Goal: Information Seeking & Learning: Learn about a topic

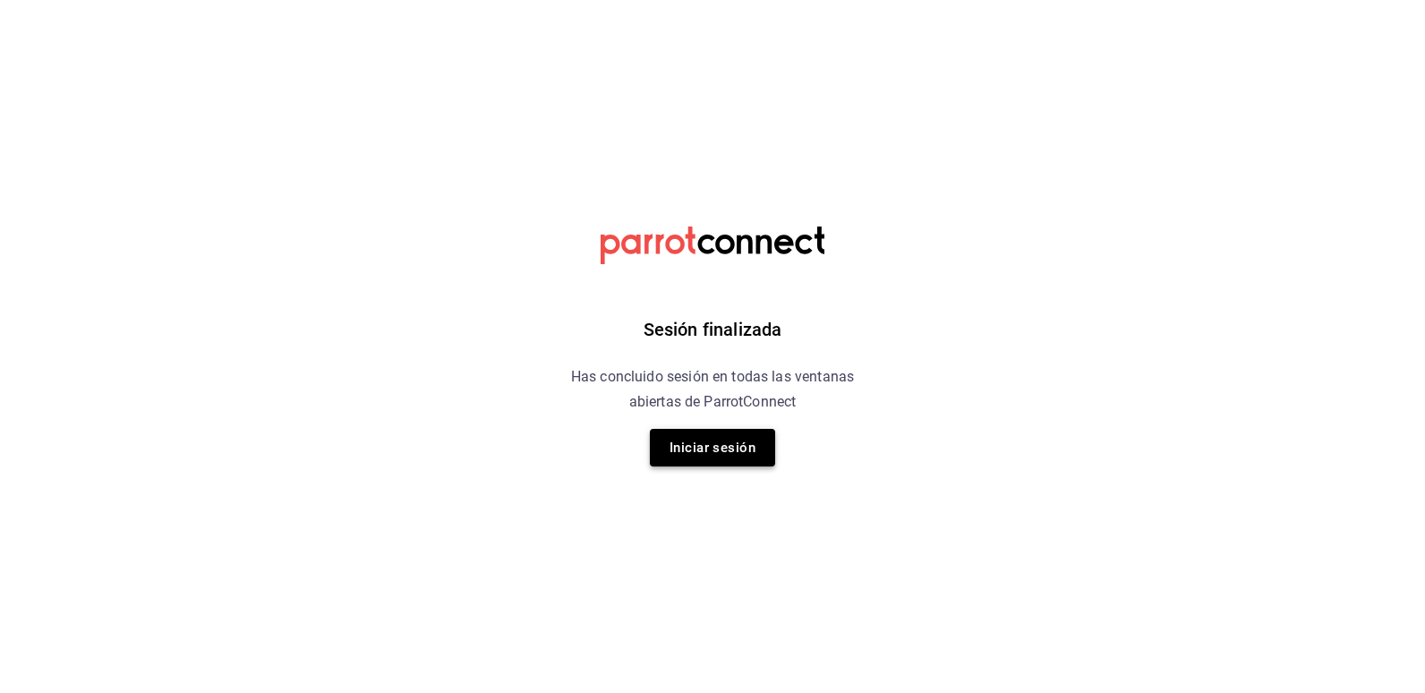
click at [719, 442] on button "Iniciar sesión" at bounding box center [712, 448] width 125 height 38
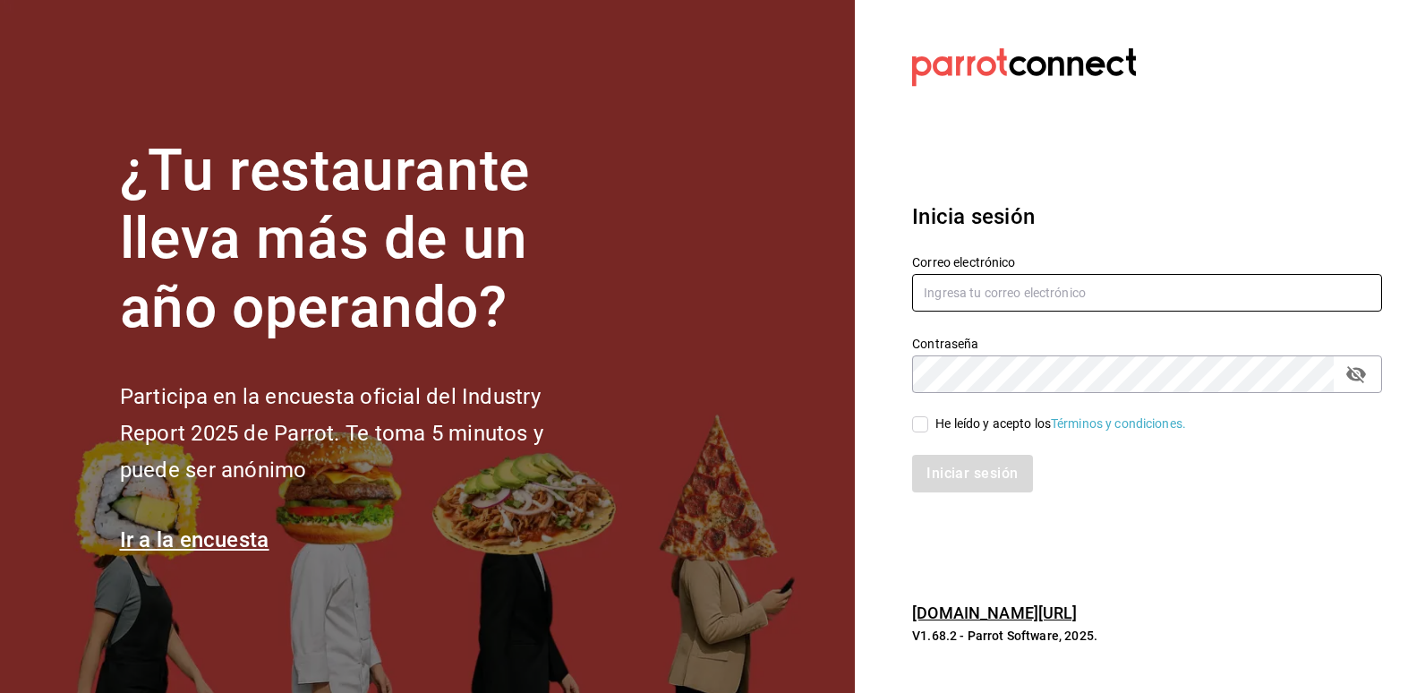
type input "[EMAIL_ADDRESS][DOMAIN_NAME]"
click at [923, 430] on input "He leído y acepto los Términos y condiciones." at bounding box center [920, 424] width 16 height 16
checkbox input "true"
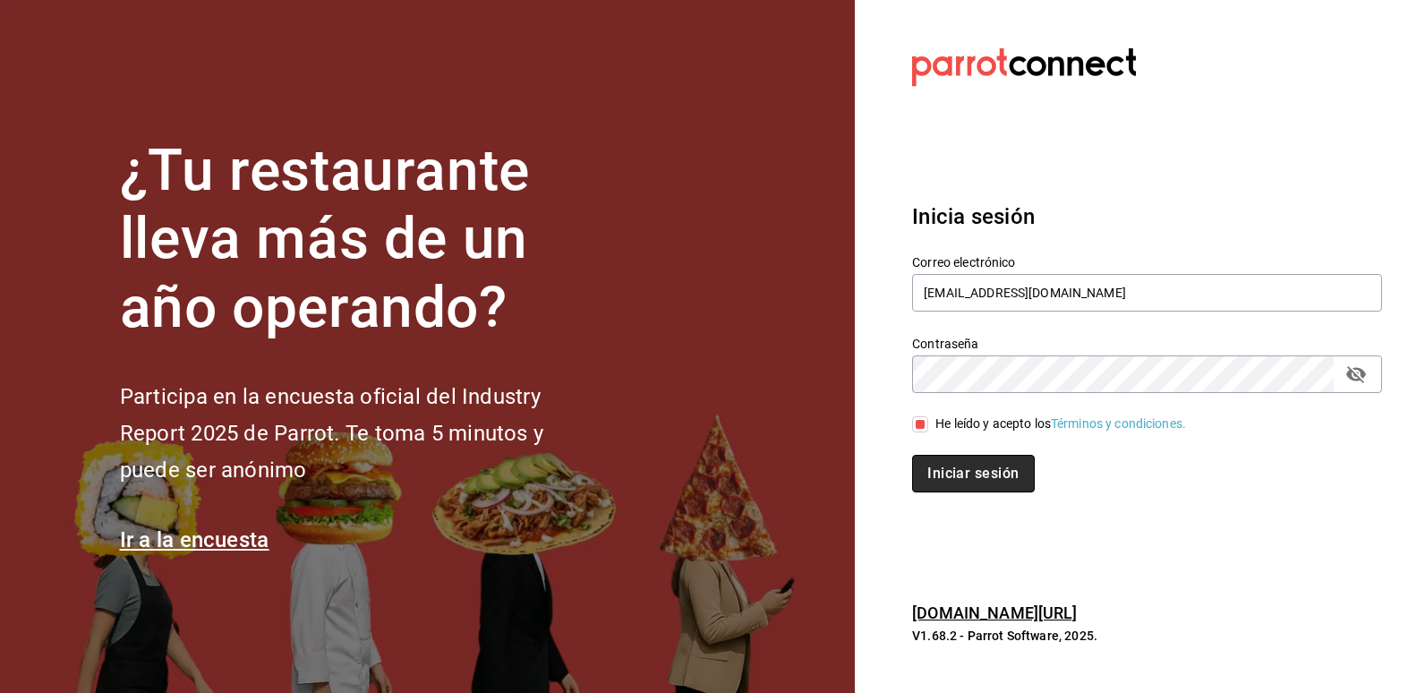
click at [951, 468] on button "Iniciar sesión" at bounding box center [973, 474] width 122 height 38
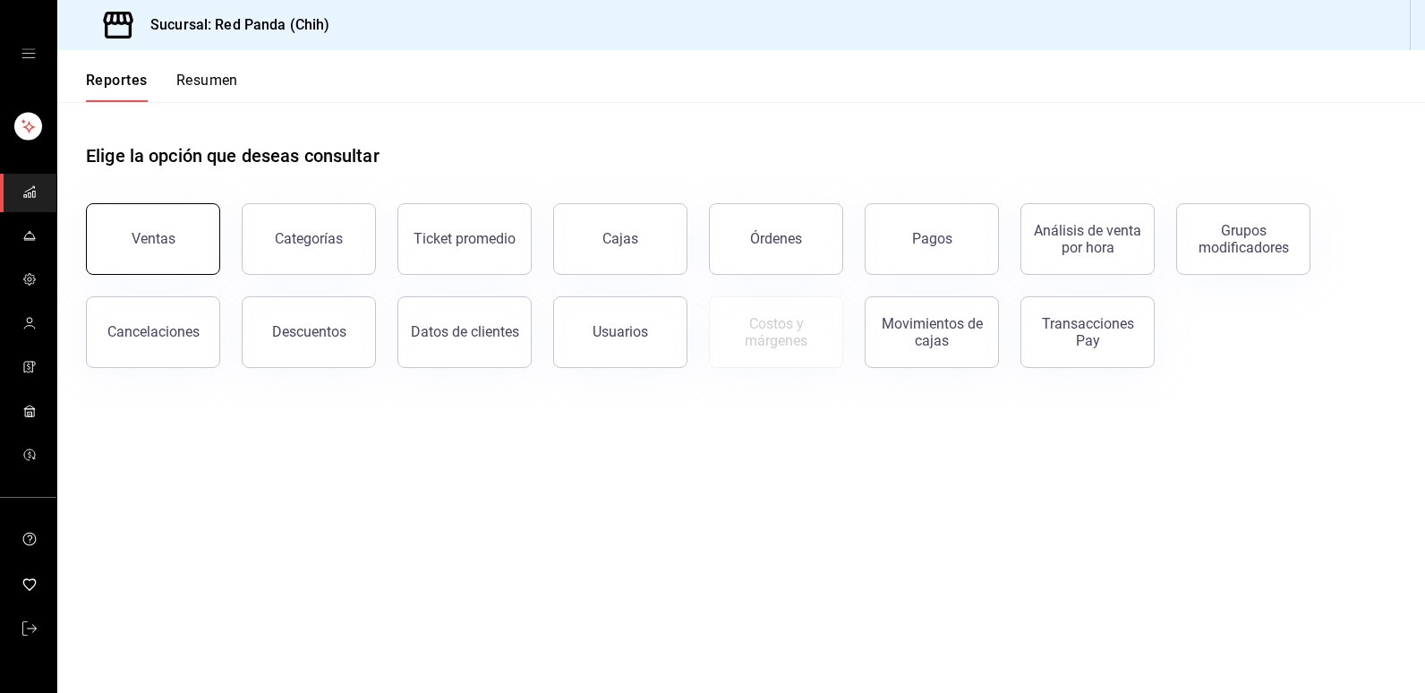
click at [144, 230] on button "Ventas" at bounding box center [153, 239] width 134 height 72
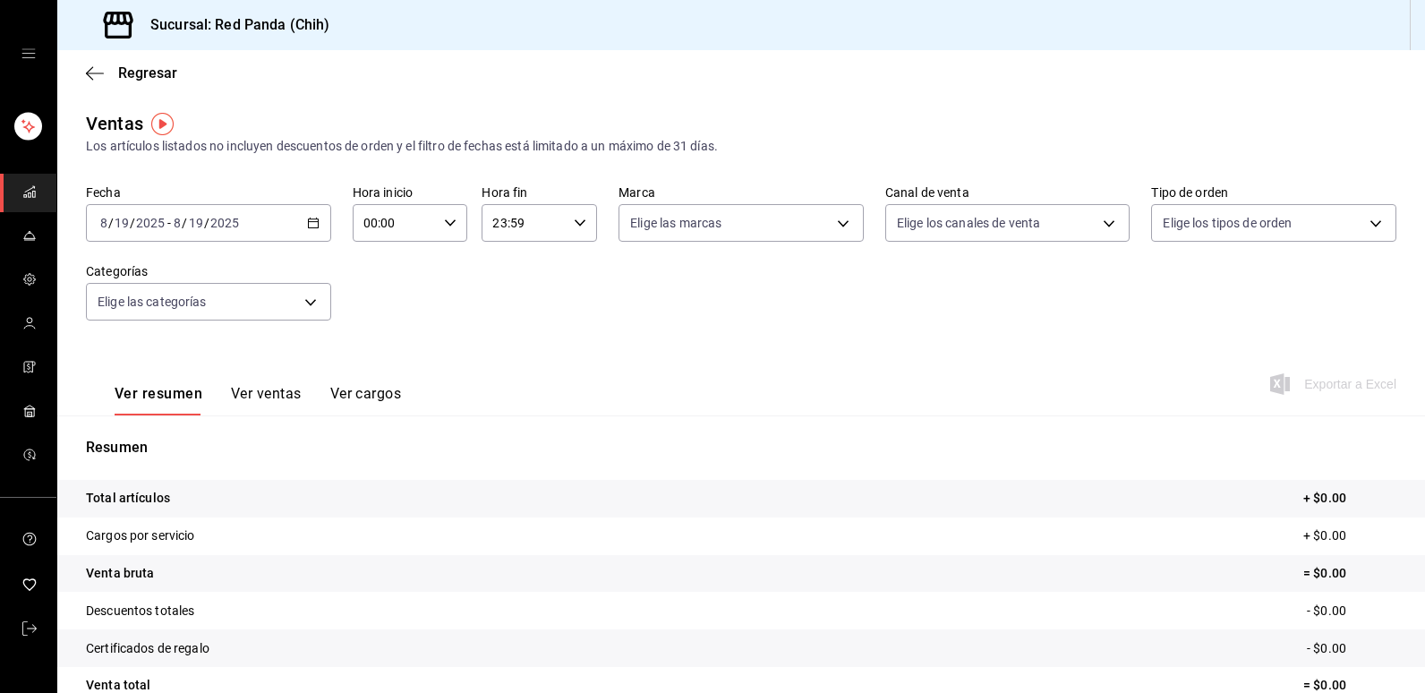
click at [257, 388] on button "Ver ventas" at bounding box center [266, 400] width 71 height 30
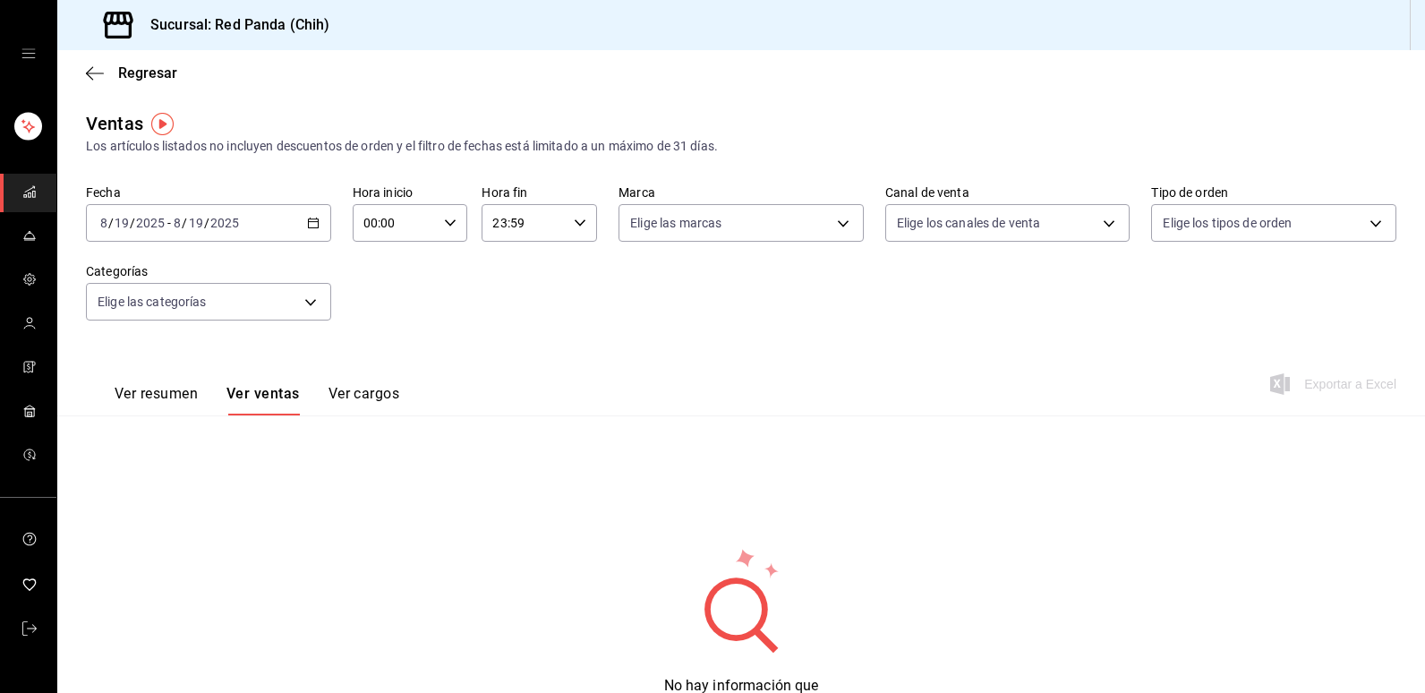
click at [309, 222] on \(Stroke\) "button" at bounding box center [313, 221] width 10 height 1
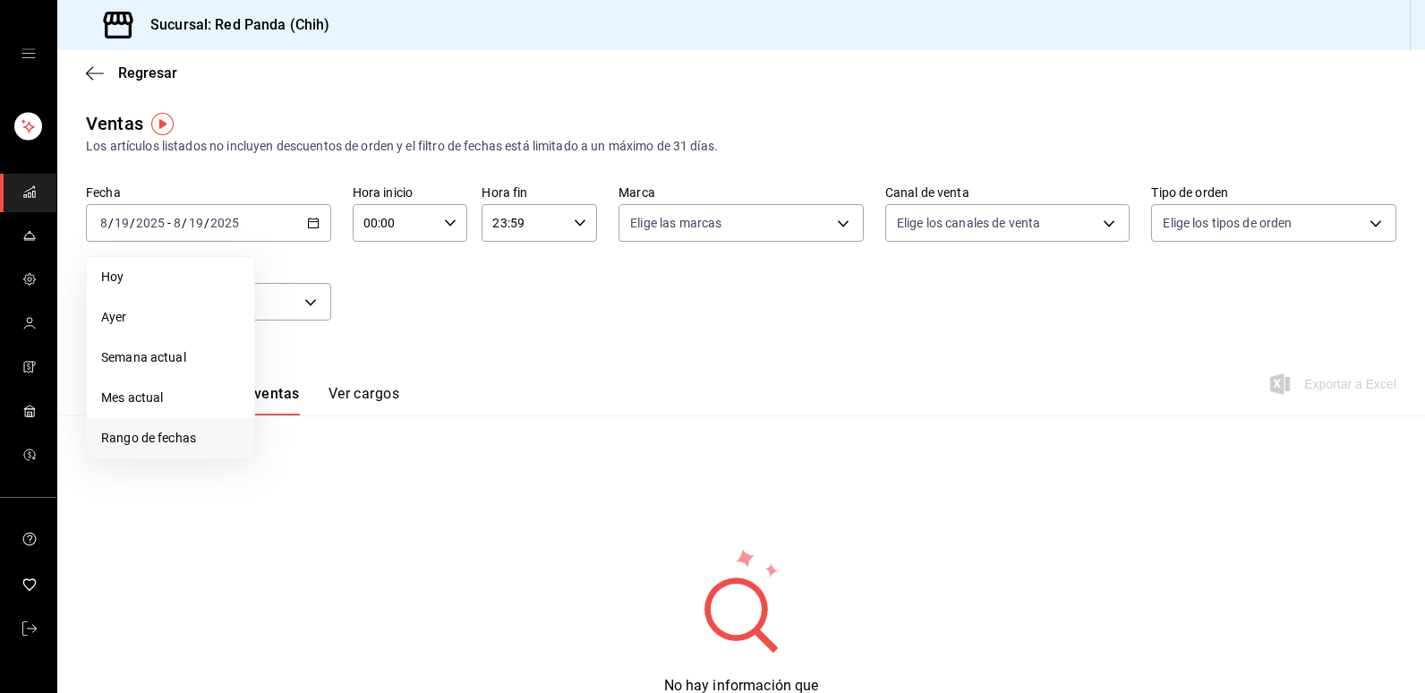
click at [165, 450] on li "Rango de fechas" at bounding box center [170, 438] width 167 height 40
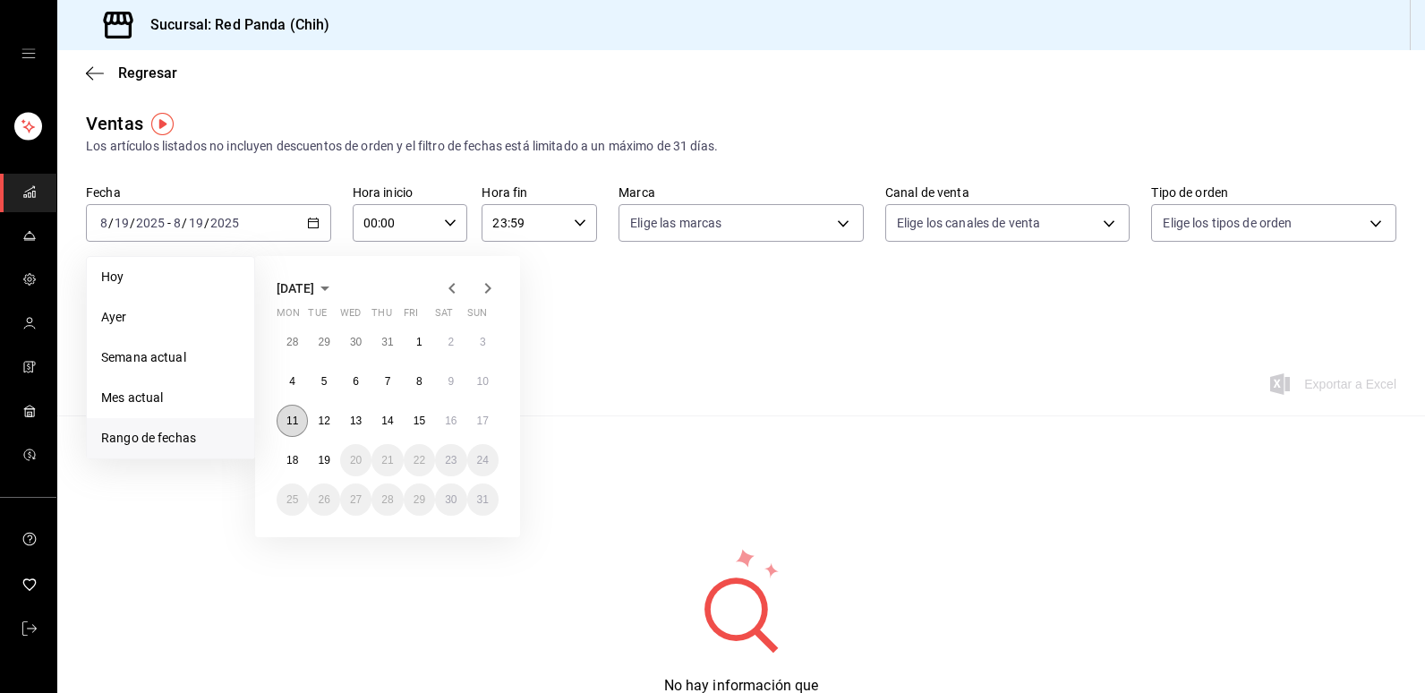
click at [292, 430] on button "11" at bounding box center [292, 420] width 31 height 32
click at [486, 421] on abbr "17" at bounding box center [483, 420] width 12 height 13
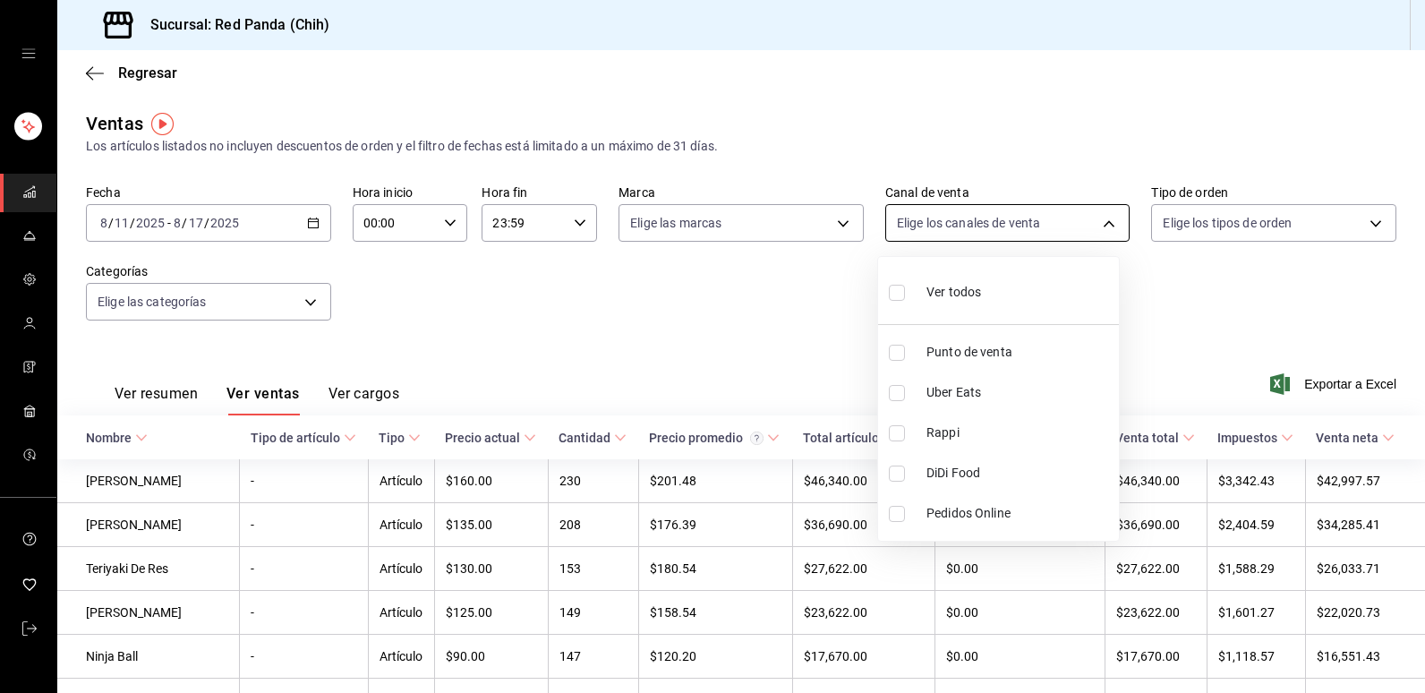
click at [1098, 226] on body "Sucursal: Red Panda (Chih) Regresar Ventas Los artículos listados no incluyen d…" at bounding box center [712, 346] width 1425 height 693
click at [894, 394] on input "checkbox" at bounding box center [897, 393] width 16 height 16
checkbox input "true"
type input "UBER_EATS"
click at [1373, 226] on div at bounding box center [712, 346] width 1425 height 693
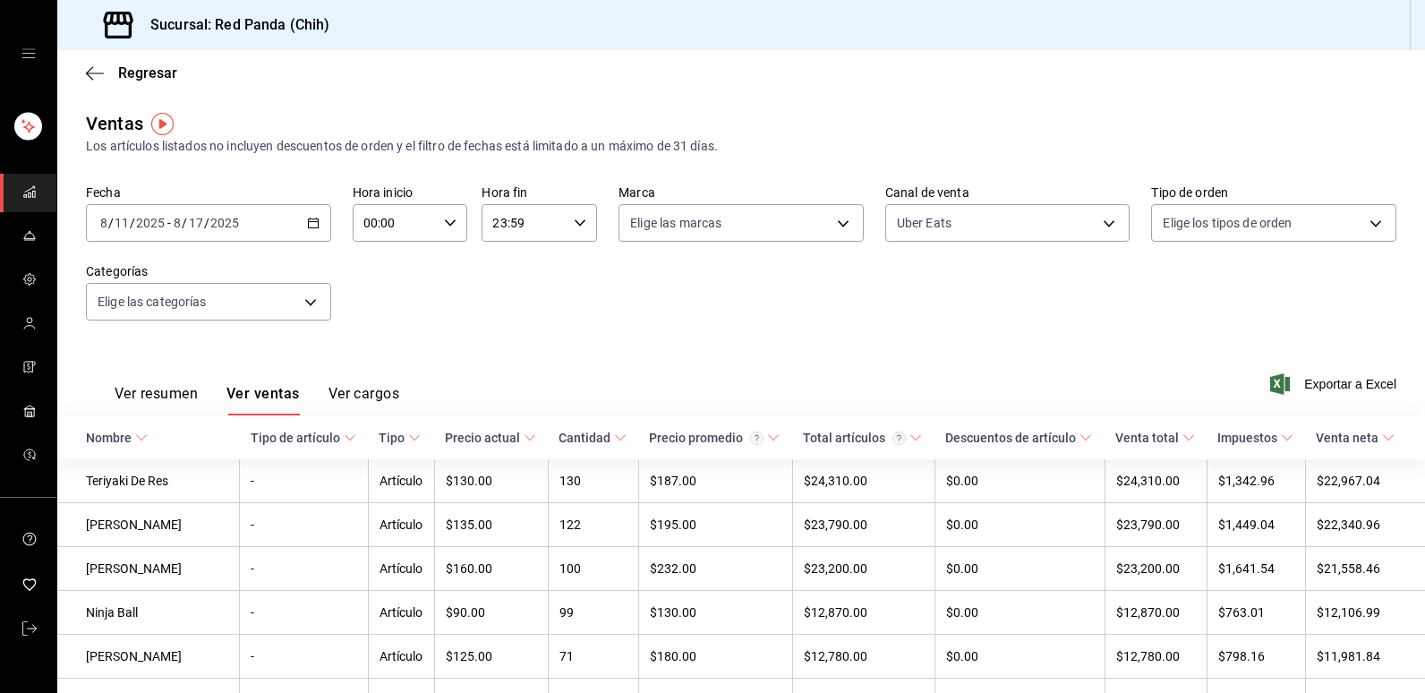
click at [1373, 226] on body "Sucursal: Red Panda (Chih) Regresar Ventas Los artículos listados no incluyen d…" at bounding box center [712, 346] width 1425 height 693
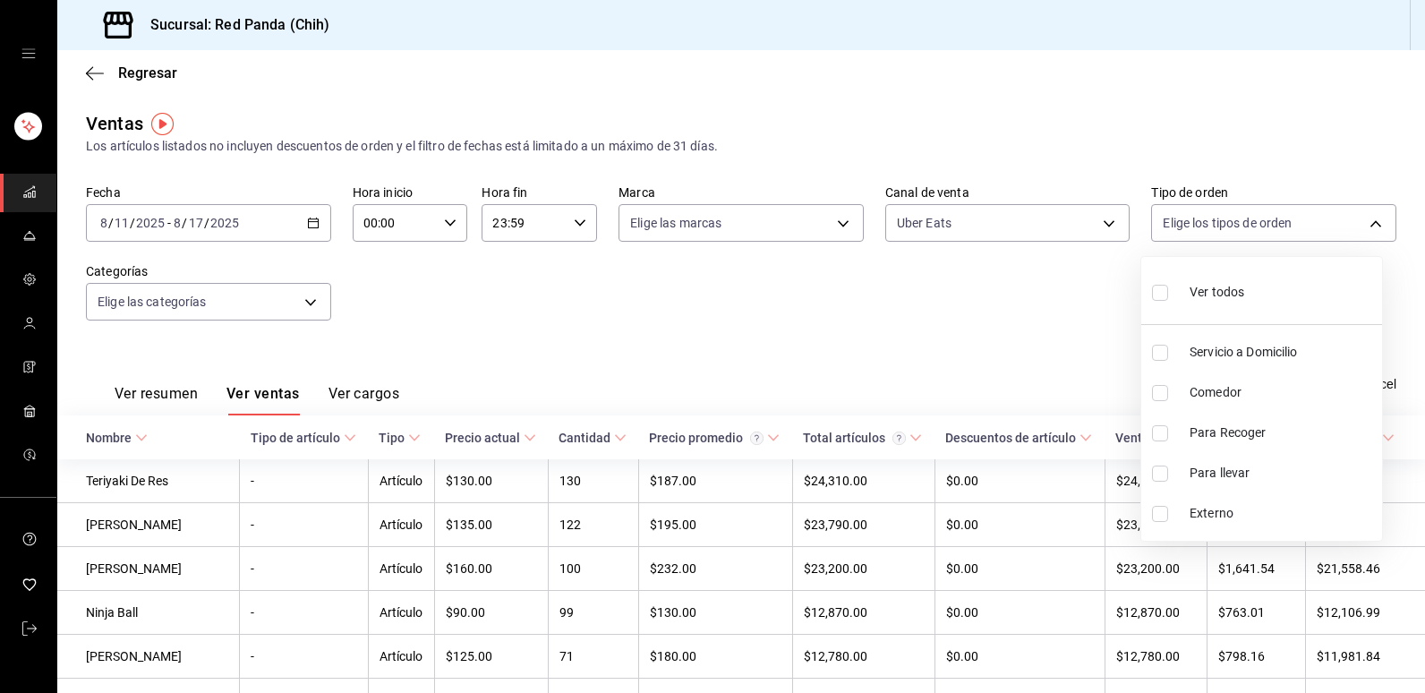
click at [1373, 226] on div at bounding box center [712, 346] width 1425 height 693
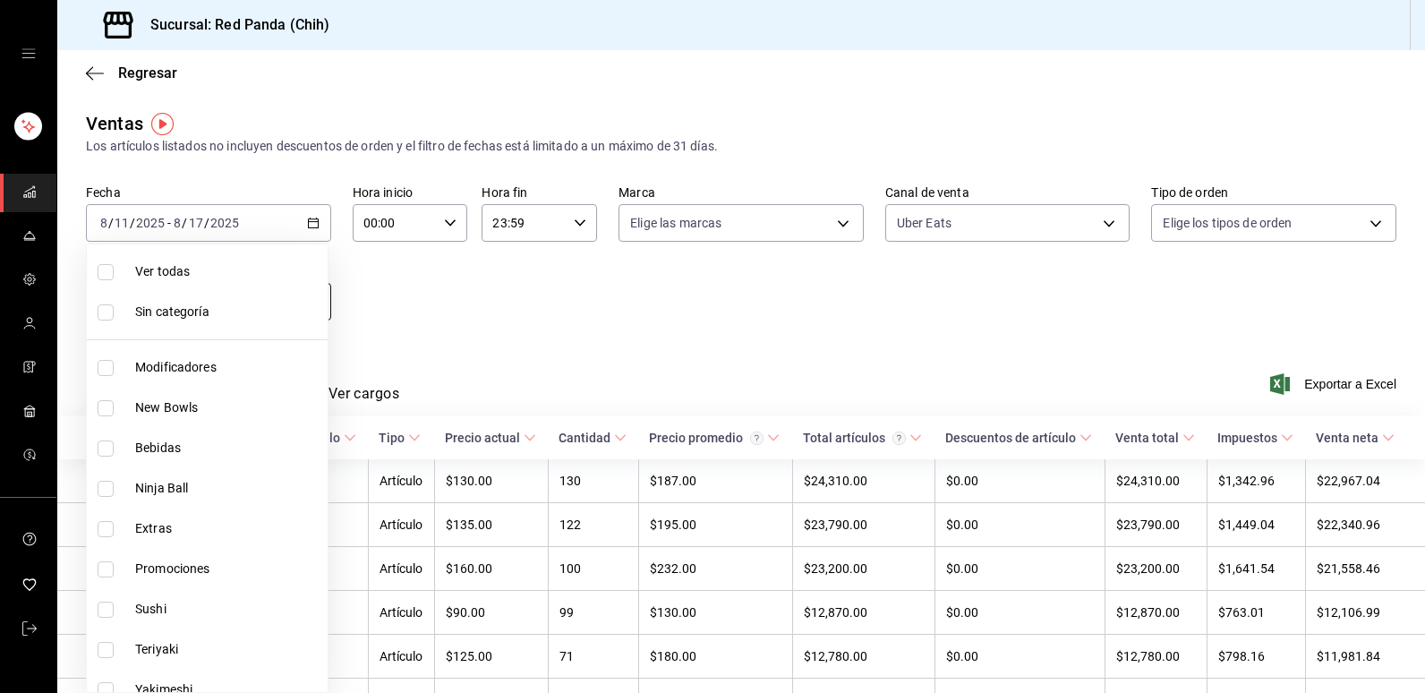
click at [314, 303] on body "Sucursal: Red Panda (Chih) Regresar Ventas Los artículos listados no incluyen d…" at bounding box center [712, 346] width 1425 height 693
click at [98, 490] on input "checkbox" at bounding box center [106, 489] width 16 height 16
checkbox input "true"
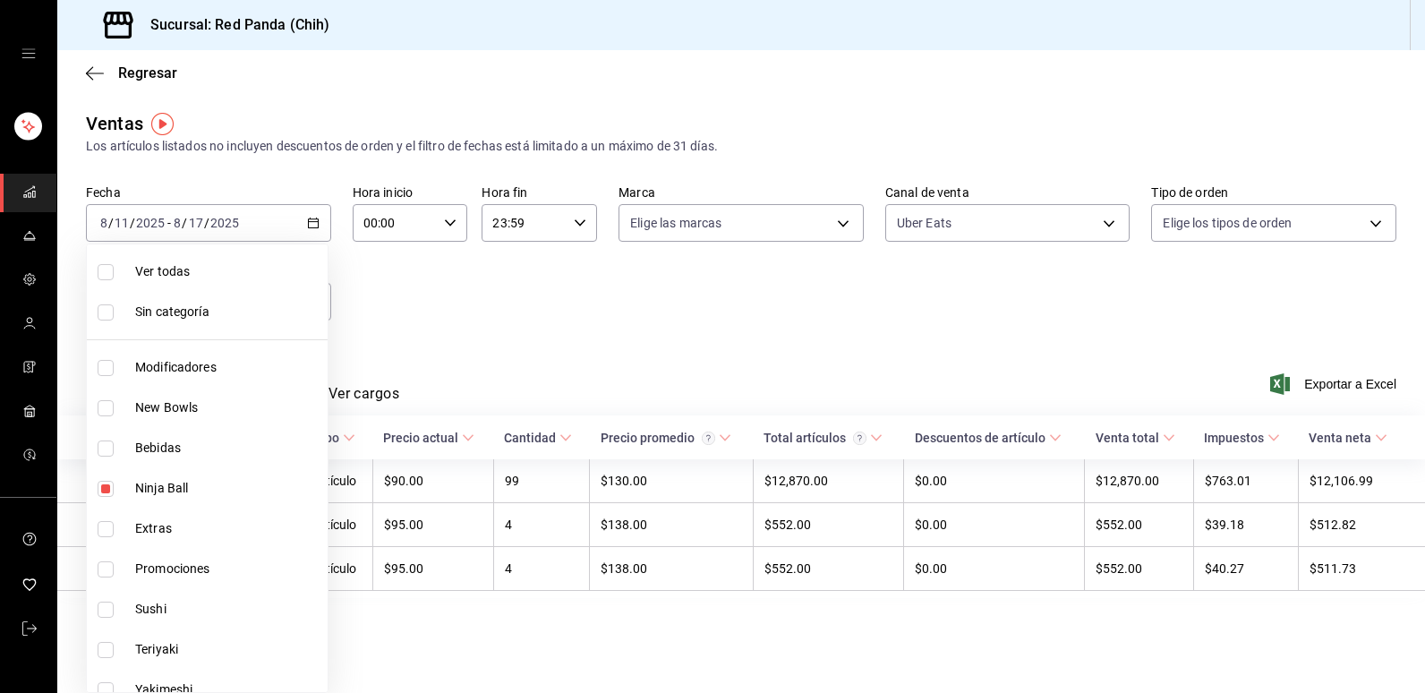
click at [95, 539] on li "Extras" at bounding box center [207, 528] width 241 height 40
type input "75b26d3a-5d70-4c41-9ccf-75cd4be553c0,910f6ef1-11bc-4640-be65-e3244f150834"
checkbox input "true"
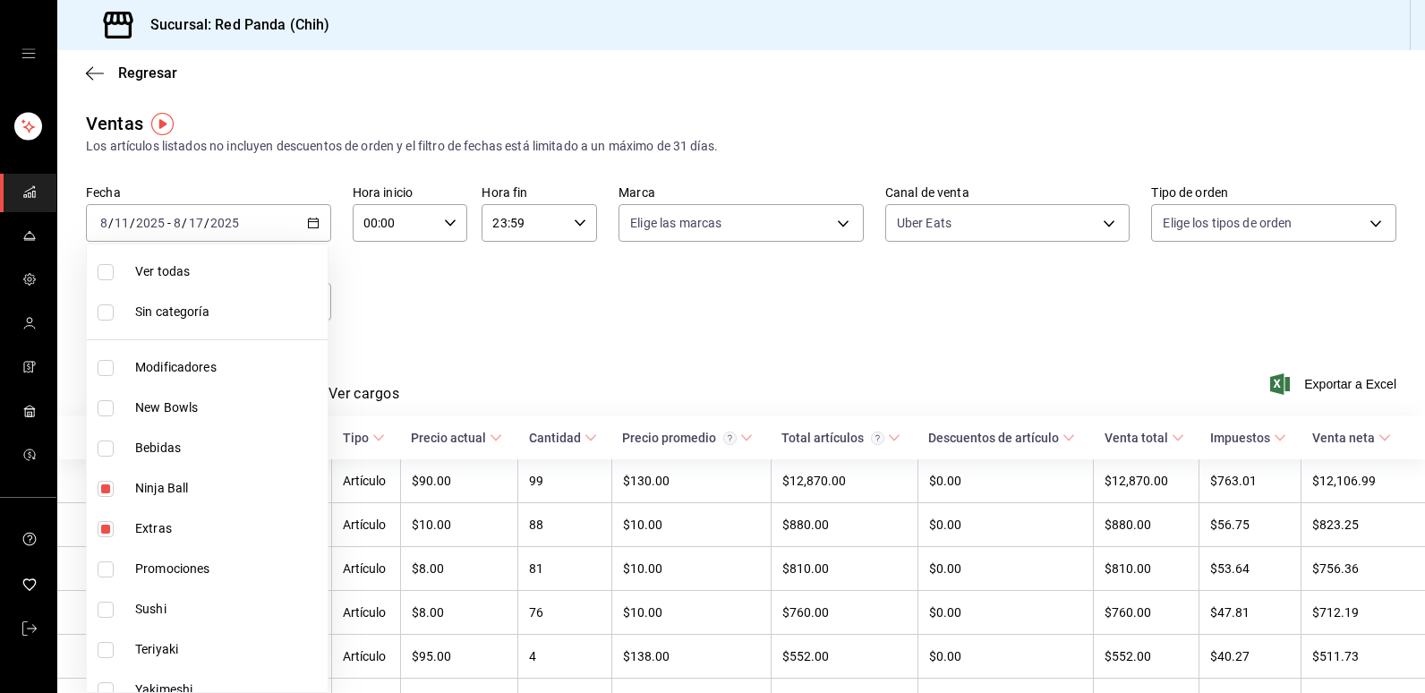
click at [104, 579] on li "Promociones" at bounding box center [207, 569] width 241 height 40
type input "75b26d3a-5d70-4c41-9ccf-75cd4be553c0,910f6ef1-11bc-4640-be65-e3244f150834,30c76…"
checkbox input "true"
click at [108, 621] on li "Sushi" at bounding box center [207, 609] width 241 height 40
type input "75b26d3a-5d70-4c41-9ccf-75cd4be553c0,910f6ef1-11bc-4640-be65-e3244f150834,30c76…"
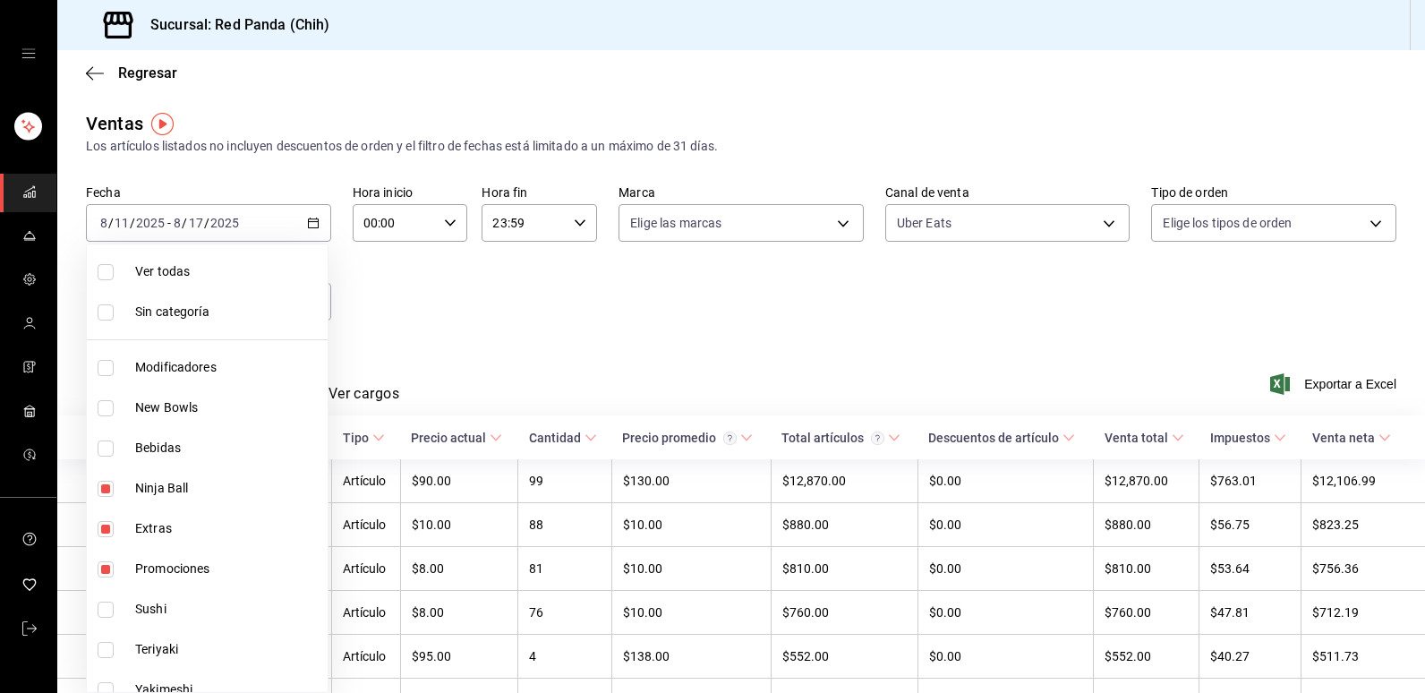
checkbox input "true"
click at [499, 293] on div at bounding box center [712, 346] width 1425 height 693
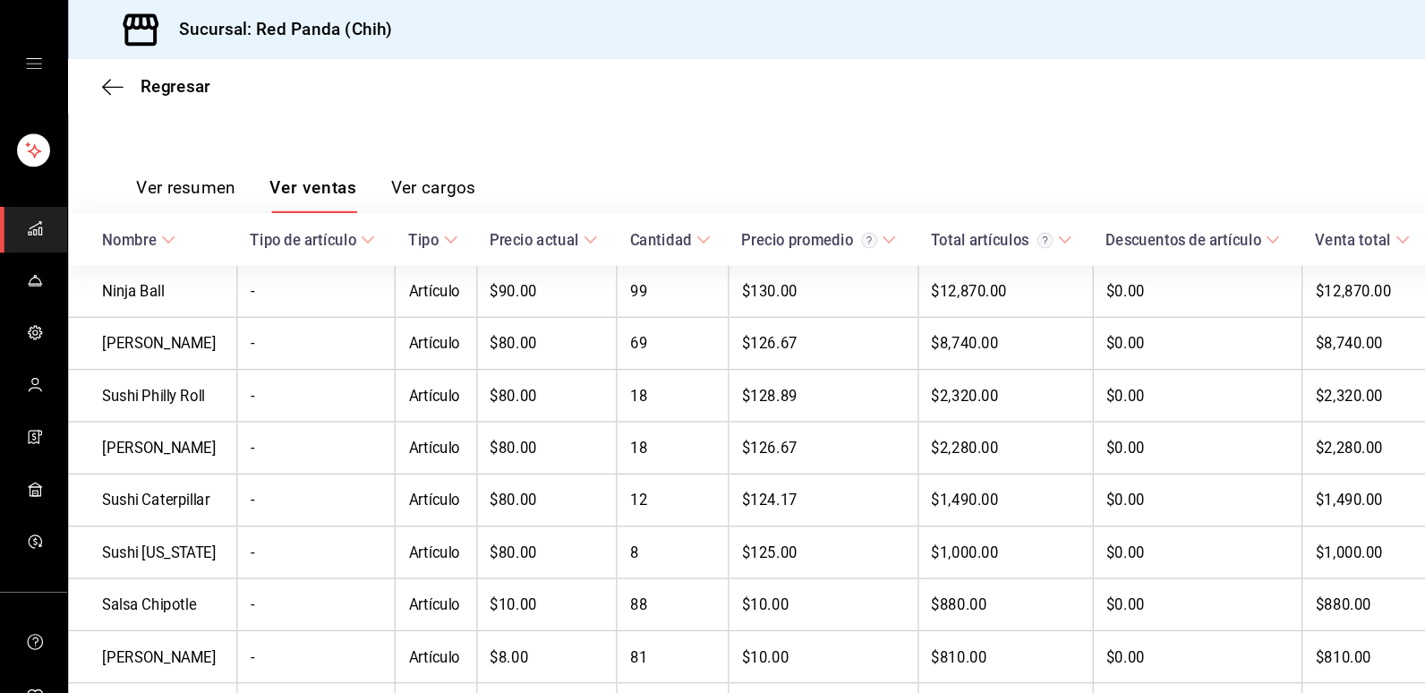
scroll to position [266, 0]
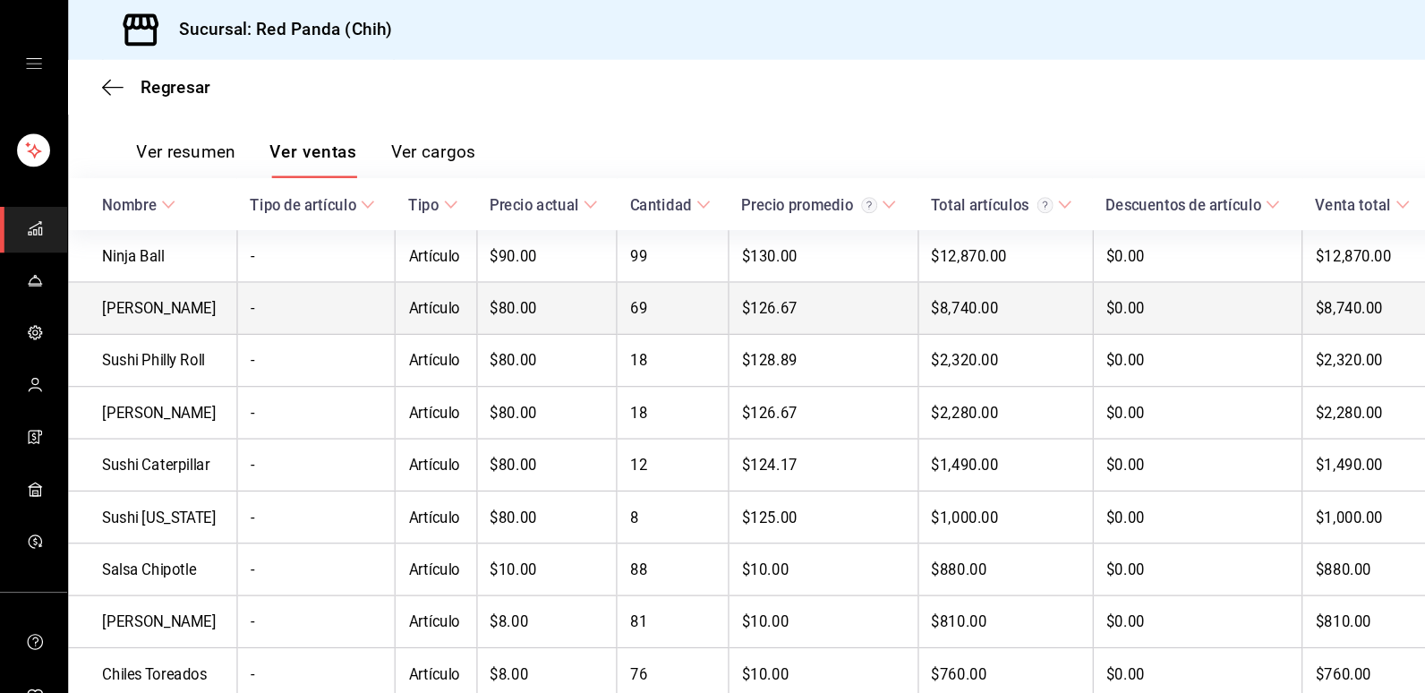
click at [556, 263] on td "69" at bounding box center [565, 259] width 94 height 44
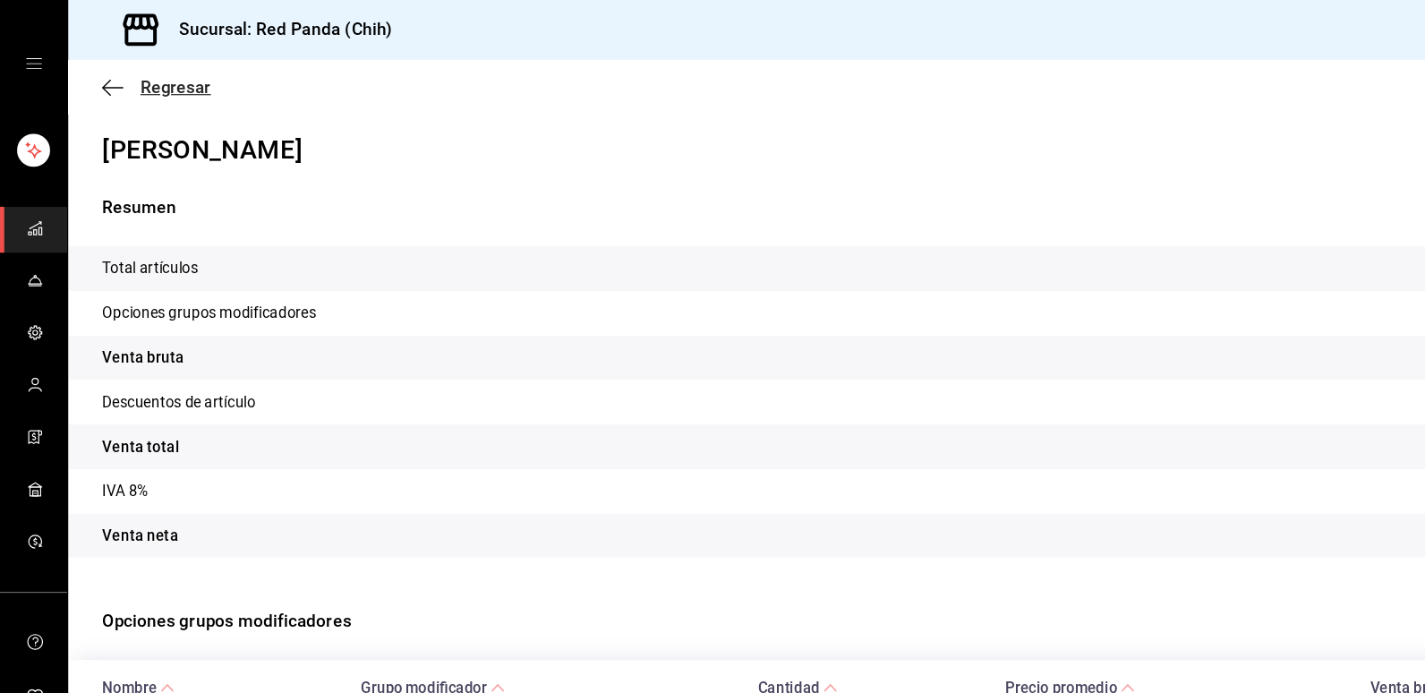
click at [87, 74] on icon "button" at bounding box center [95, 73] width 18 height 16
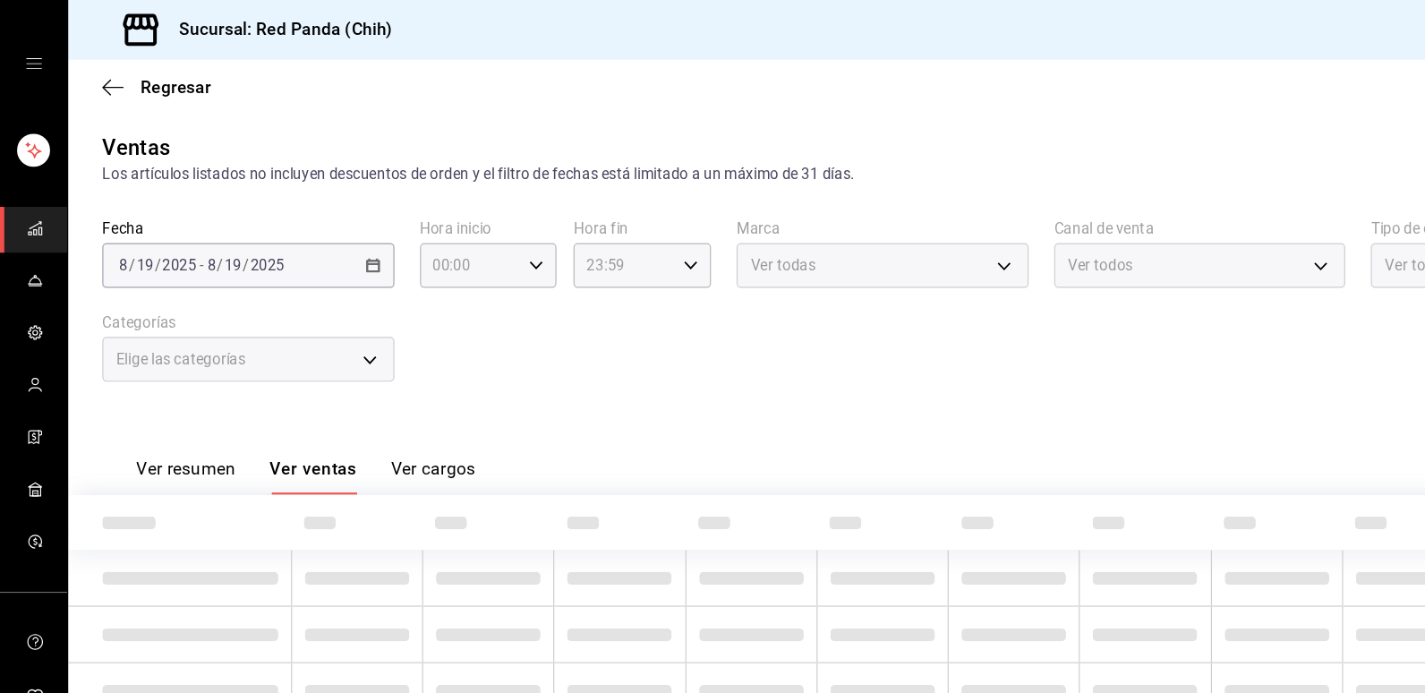
type input "75b26d3a-5d70-4c41-9ccf-75cd4be553c0,910f6ef1-11bc-4640-be65-e3244f150834,30c76…"
type input "UBER_EATS"
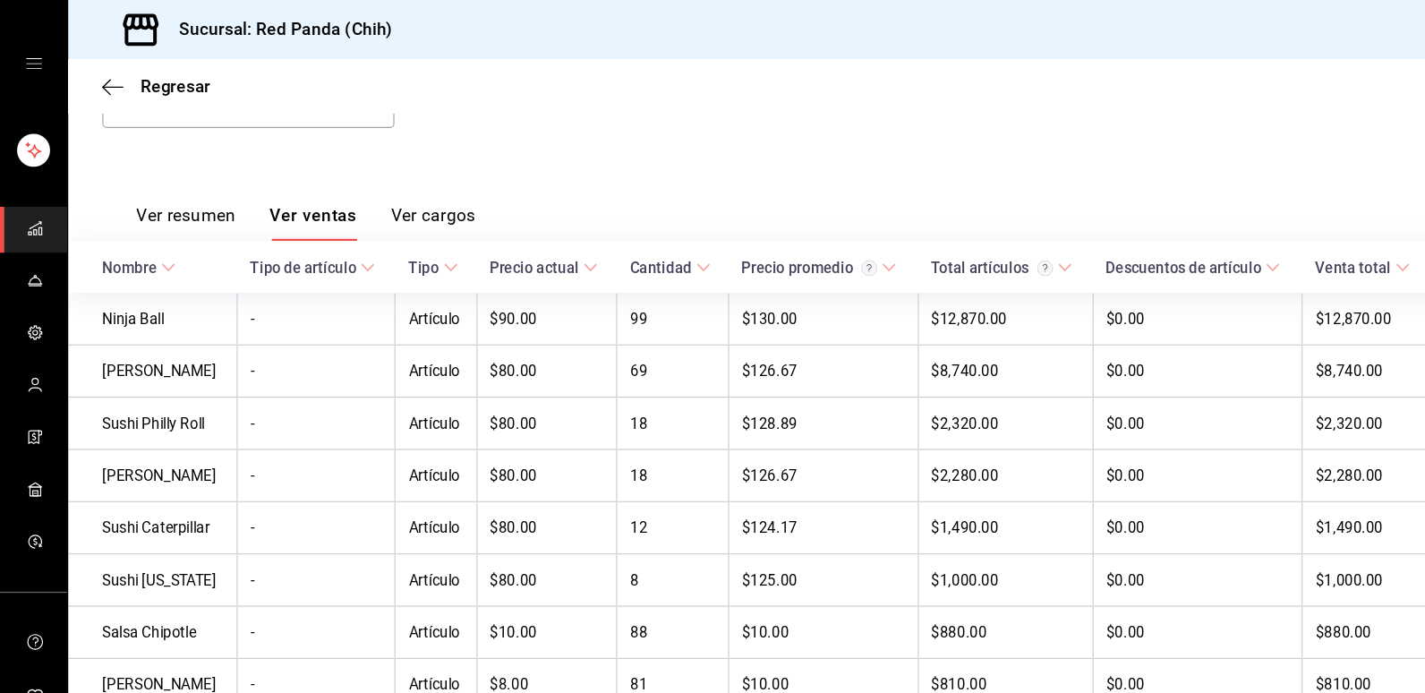
scroll to position [247, 0]
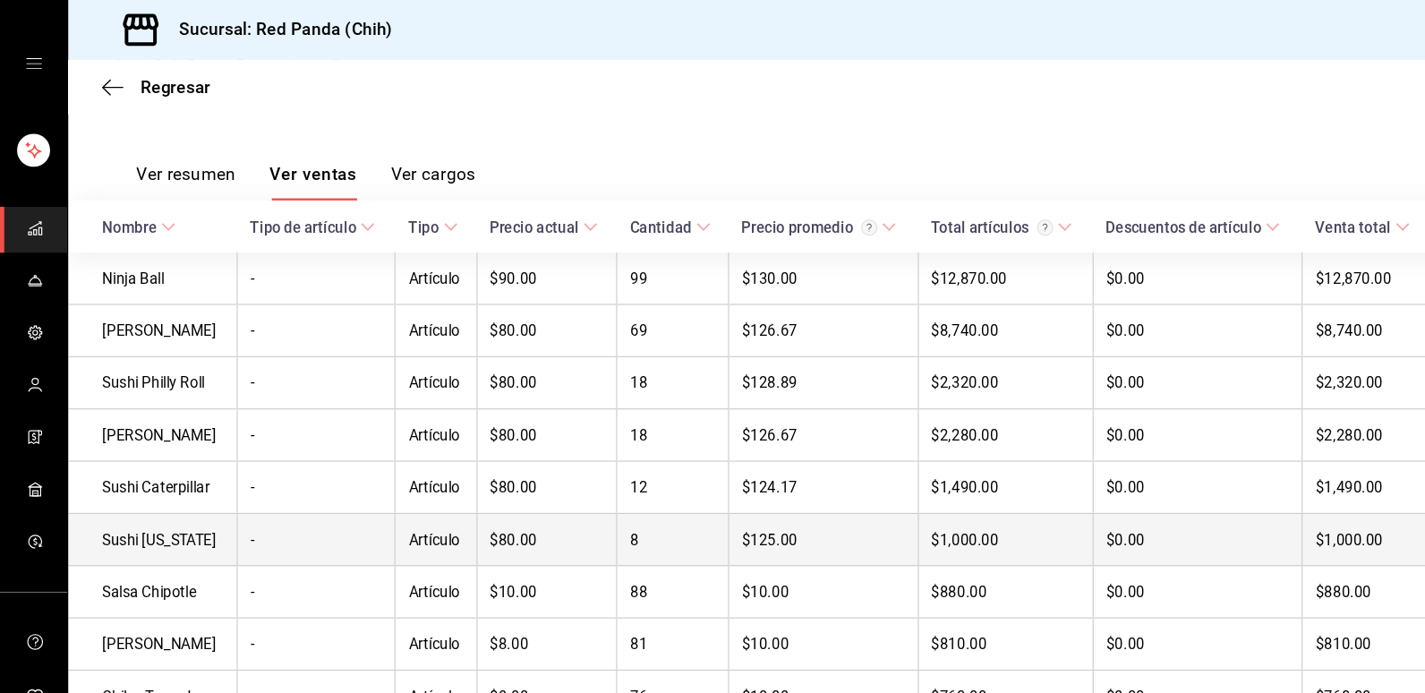
click at [134, 455] on td "Sushi California" at bounding box center [127, 453] width 141 height 44
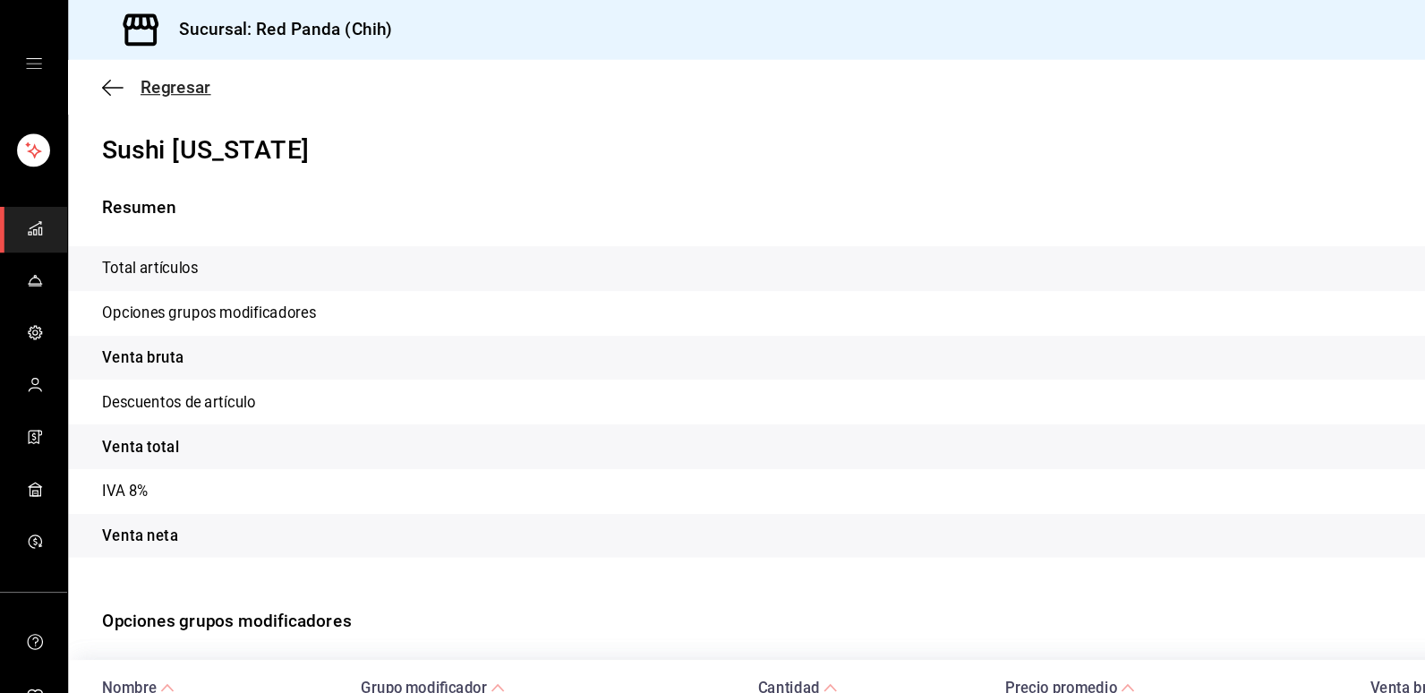
click at [87, 74] on icon "button" at bounding box center [95, 73] width 18 height 16
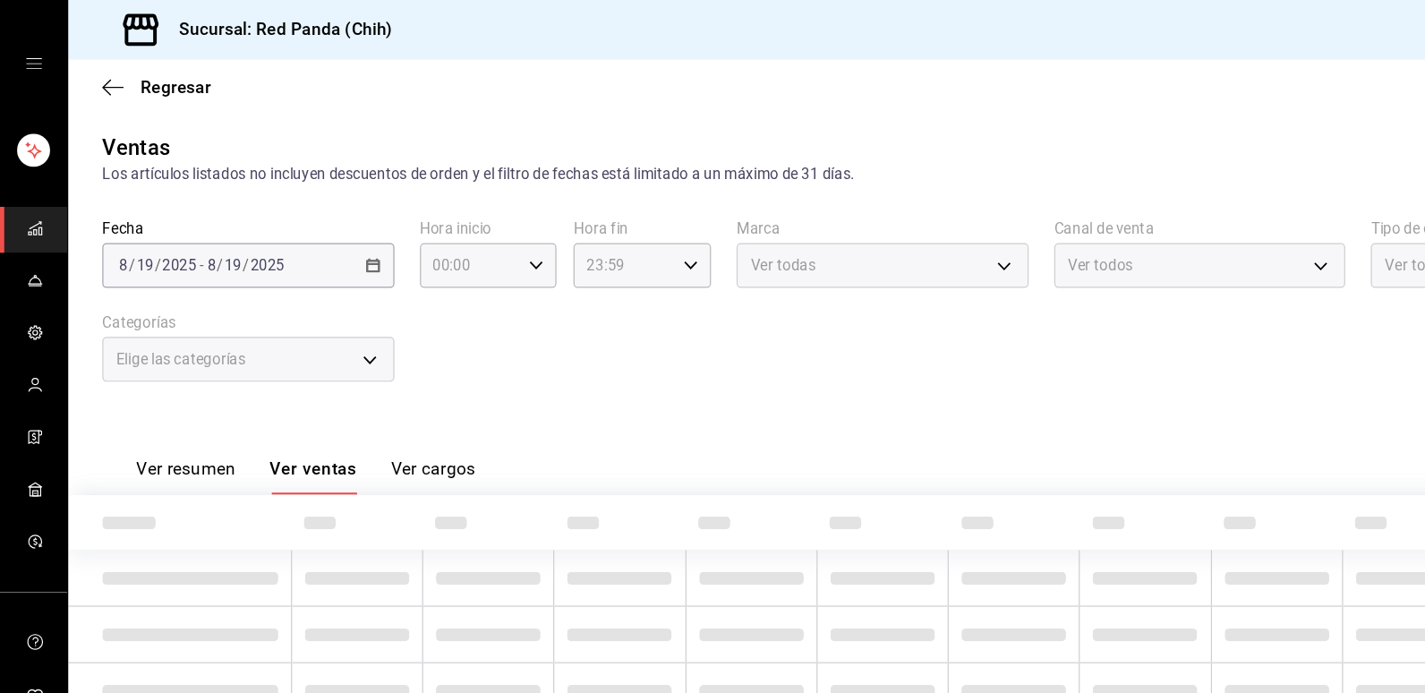
type input "75b26d3a-5d70-4c41-9ccf-75cd4be553c0,910f6ef1-11bc-4640-be65-e3244f150834,30c76…"
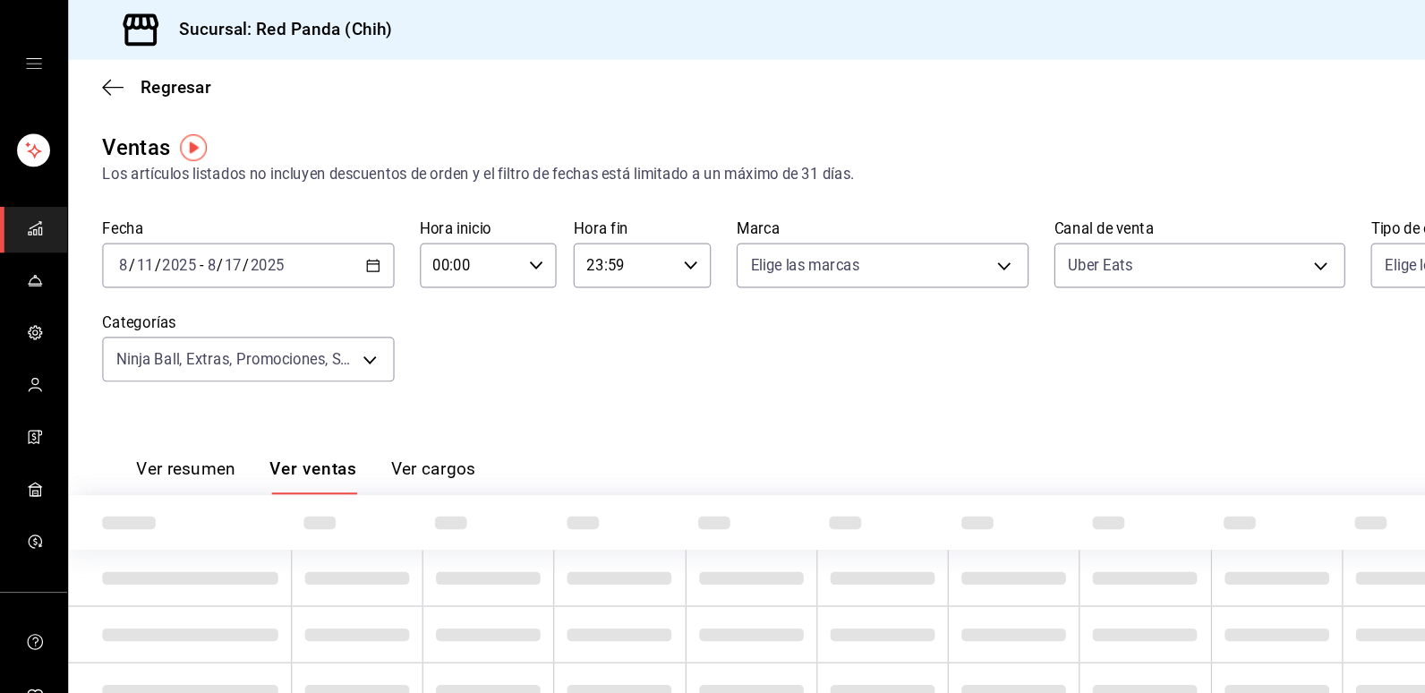
type input "UBER_EATS"
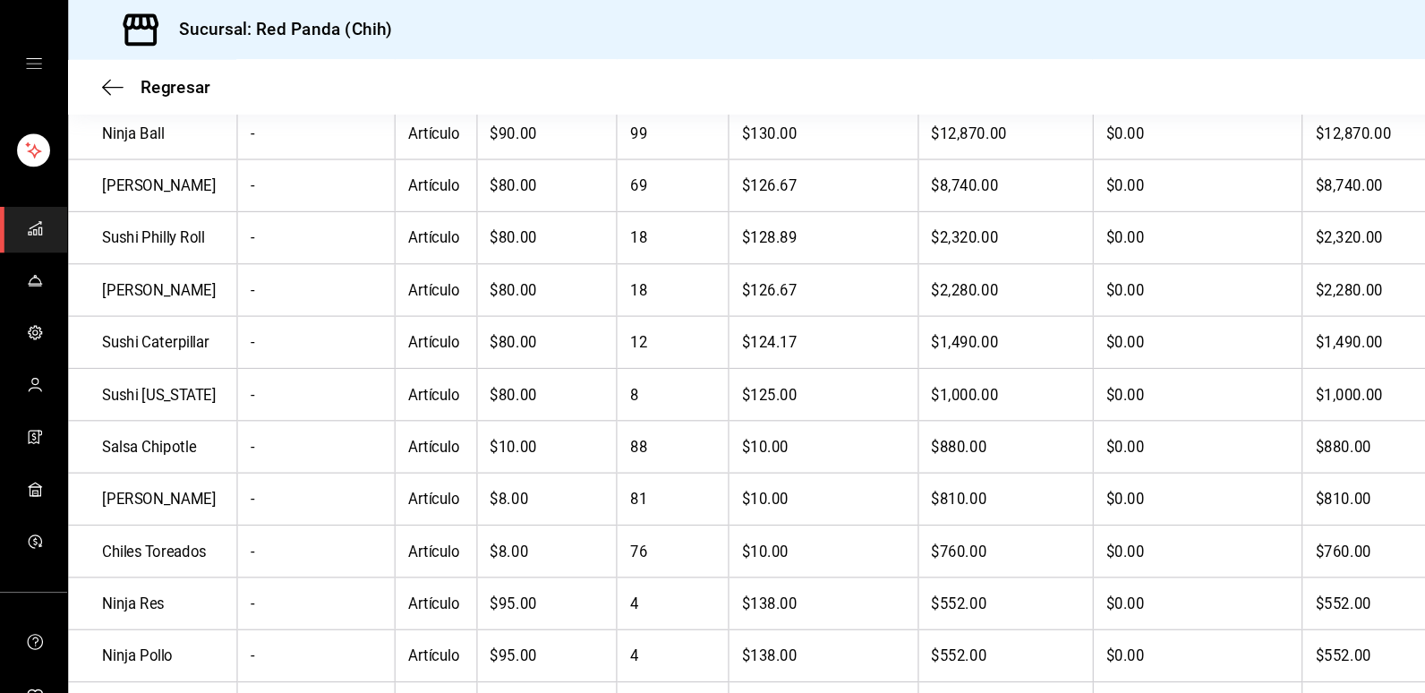
scroll to position [370, 0]
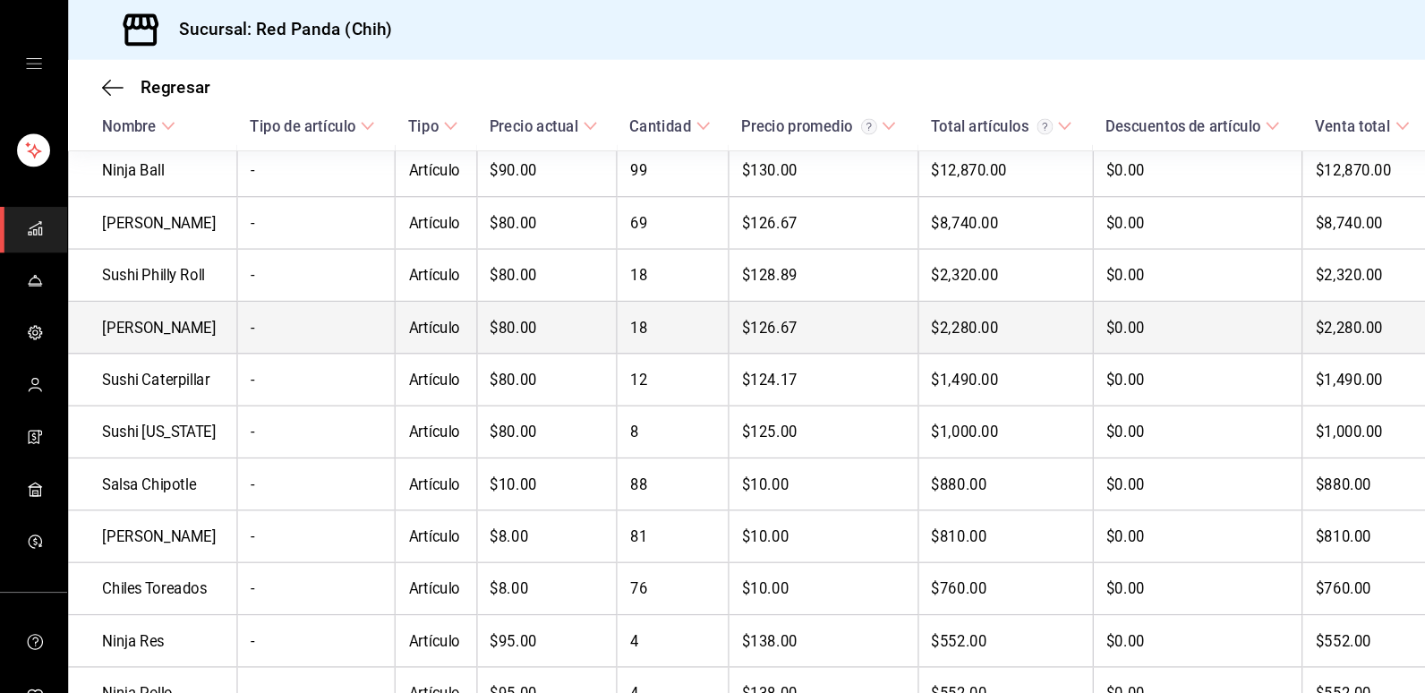
click at [116, 279] on td "Sushi Kamikaze" at bounding box center [127, 275] width 141 height 44
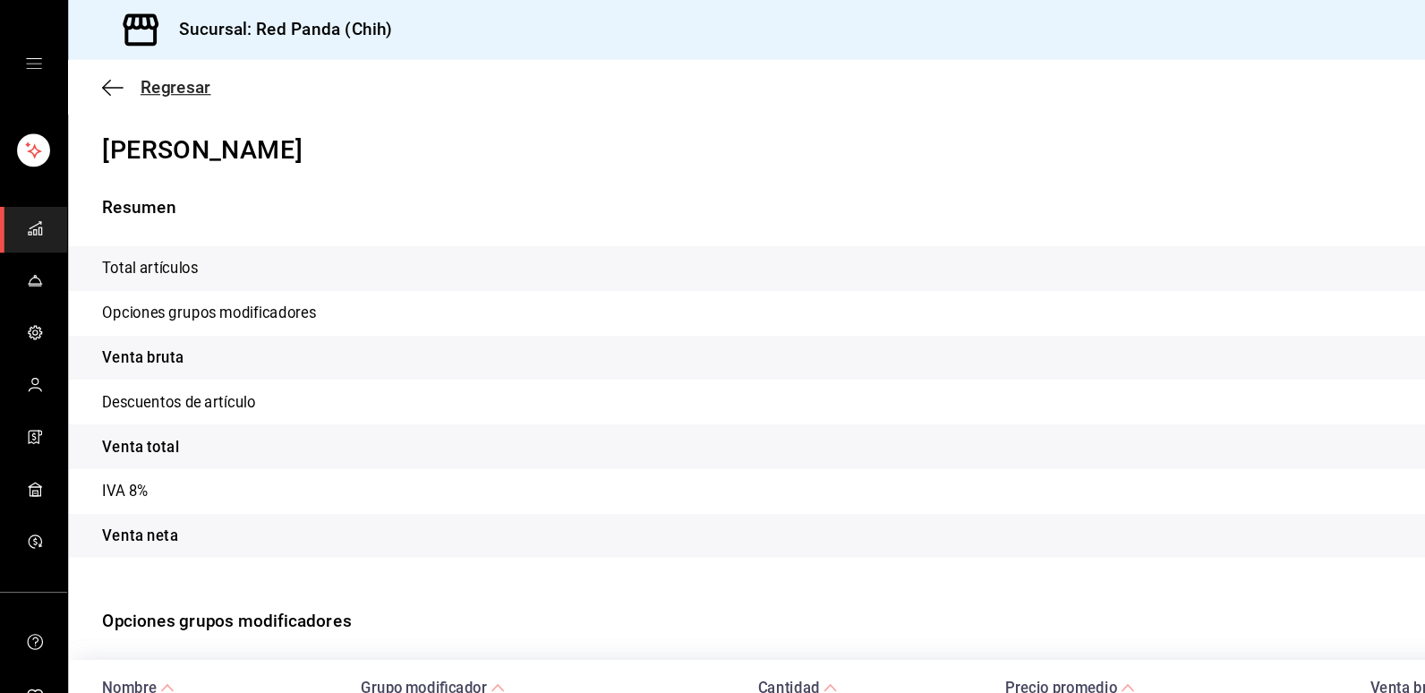
click at [99, 76] on icon "button" at bounding box center [95, 73] width 18 height 16
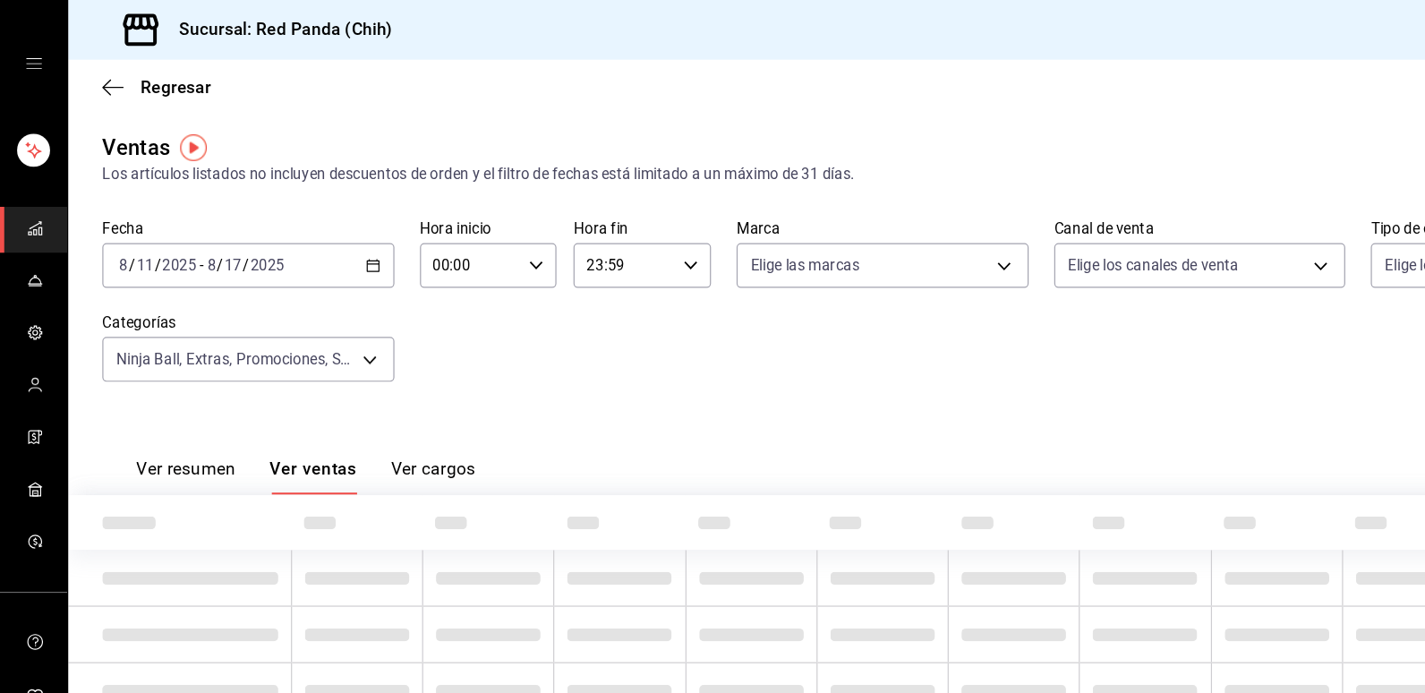
type input "75b26d3a-5d70-4c41-9ccf-75cd4be553c0,910f6ef1-11bc-4640-be65-e3244f150834,30c76…"
type input "UBER_EATS"
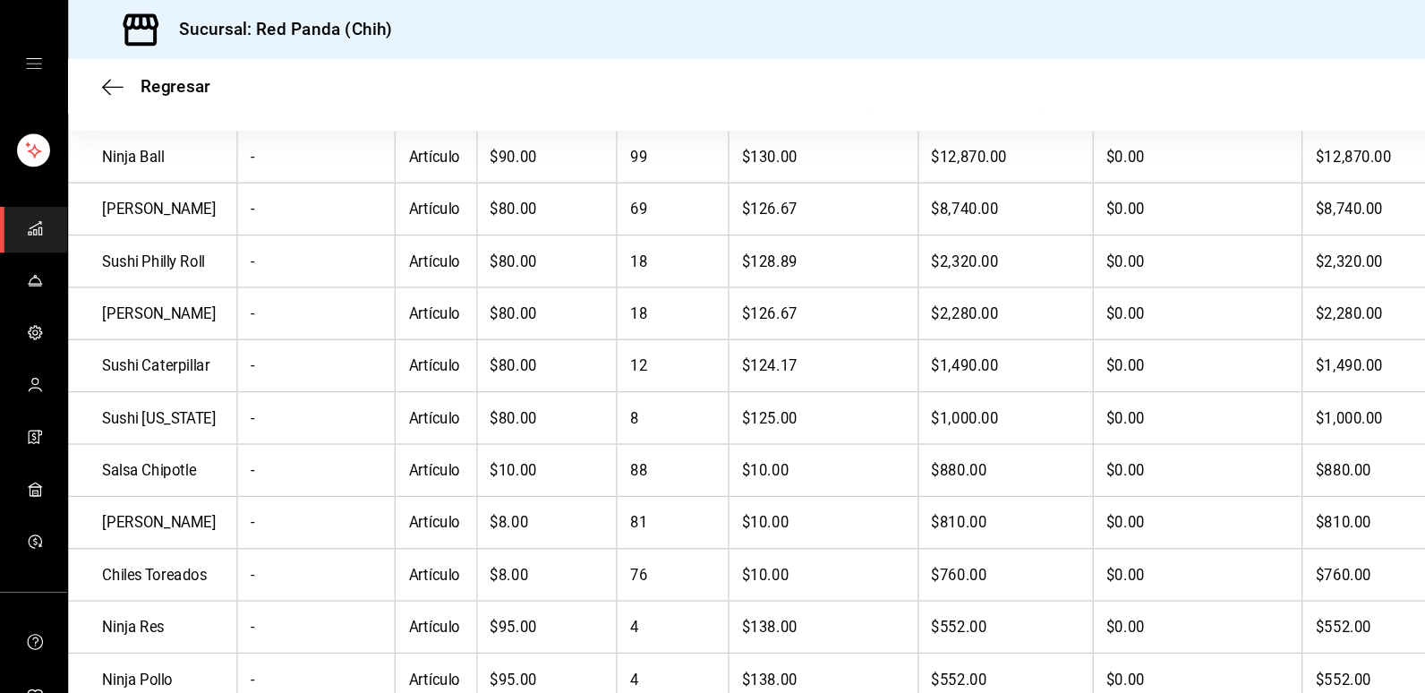
scroll to position [350, 0]
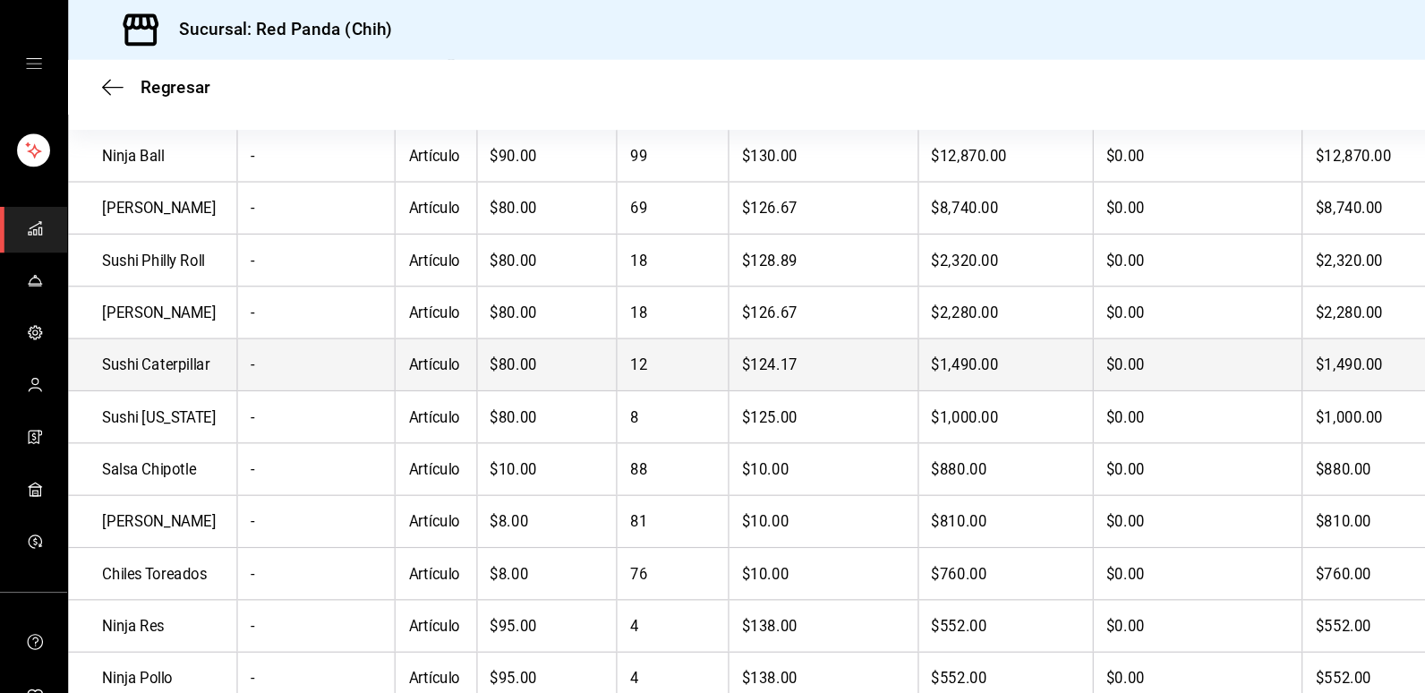
click at [116, 311] on td "Sushi Caterpillar" at bounding box center [127, 307] width 141 height 44
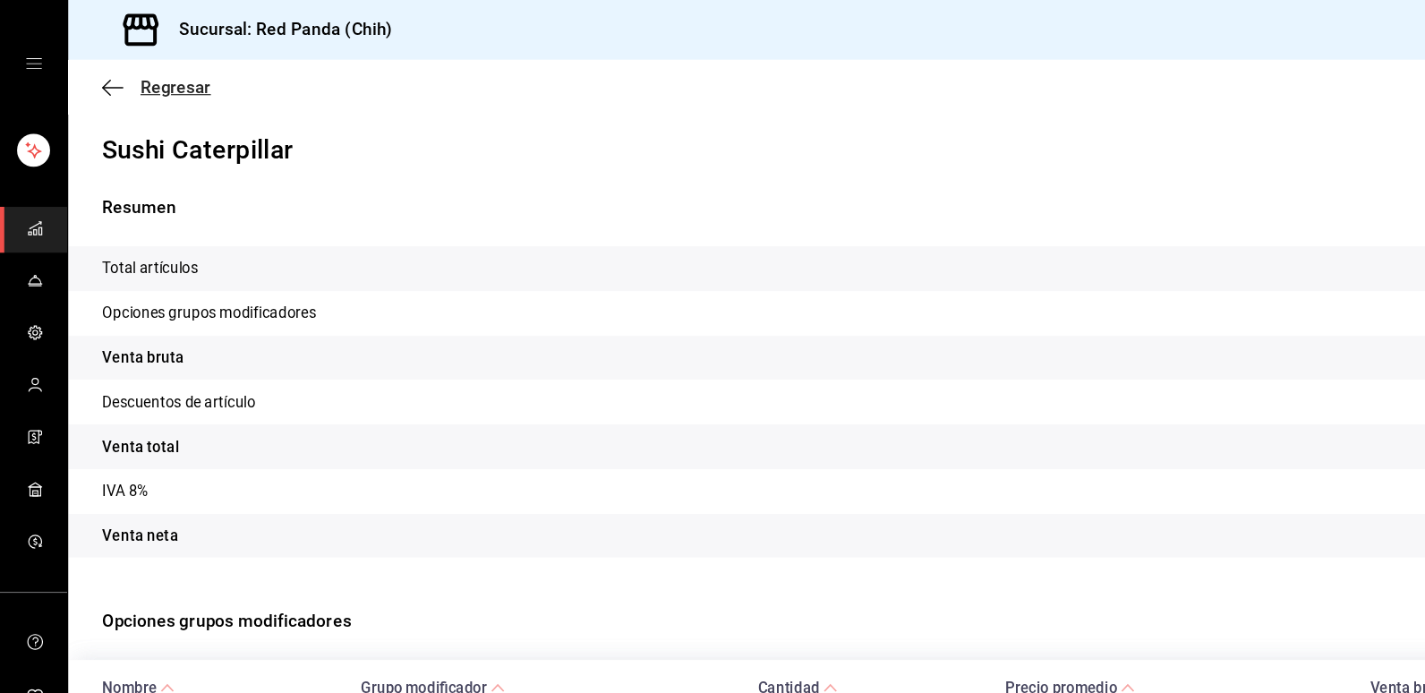
click at [89, 77] on icon "button" at bounding box center [95, 73] width 18 height 16
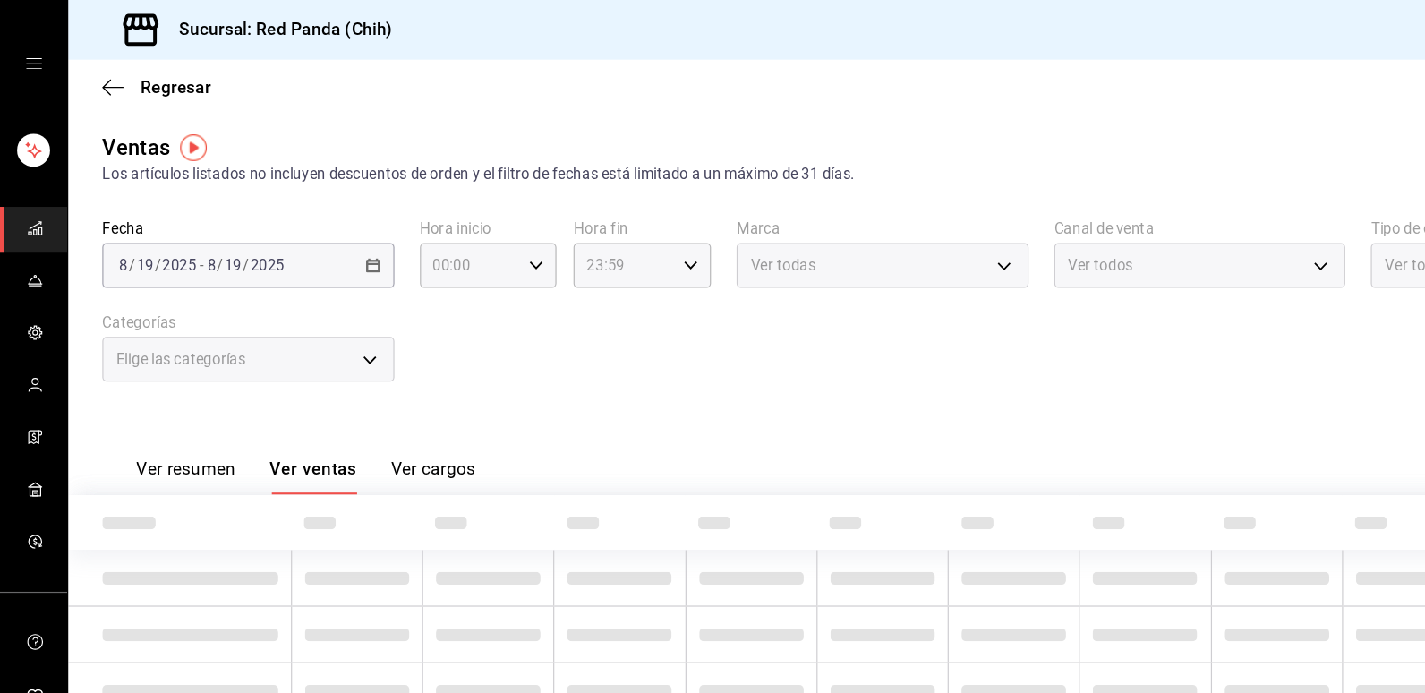
type input "75b26d3a-5d70-4c41-9ccf-75cd4be553c0,910f6ef1-11bc-4640-be65-e3244f150834,30c76…"
type input "UBER_EATS"
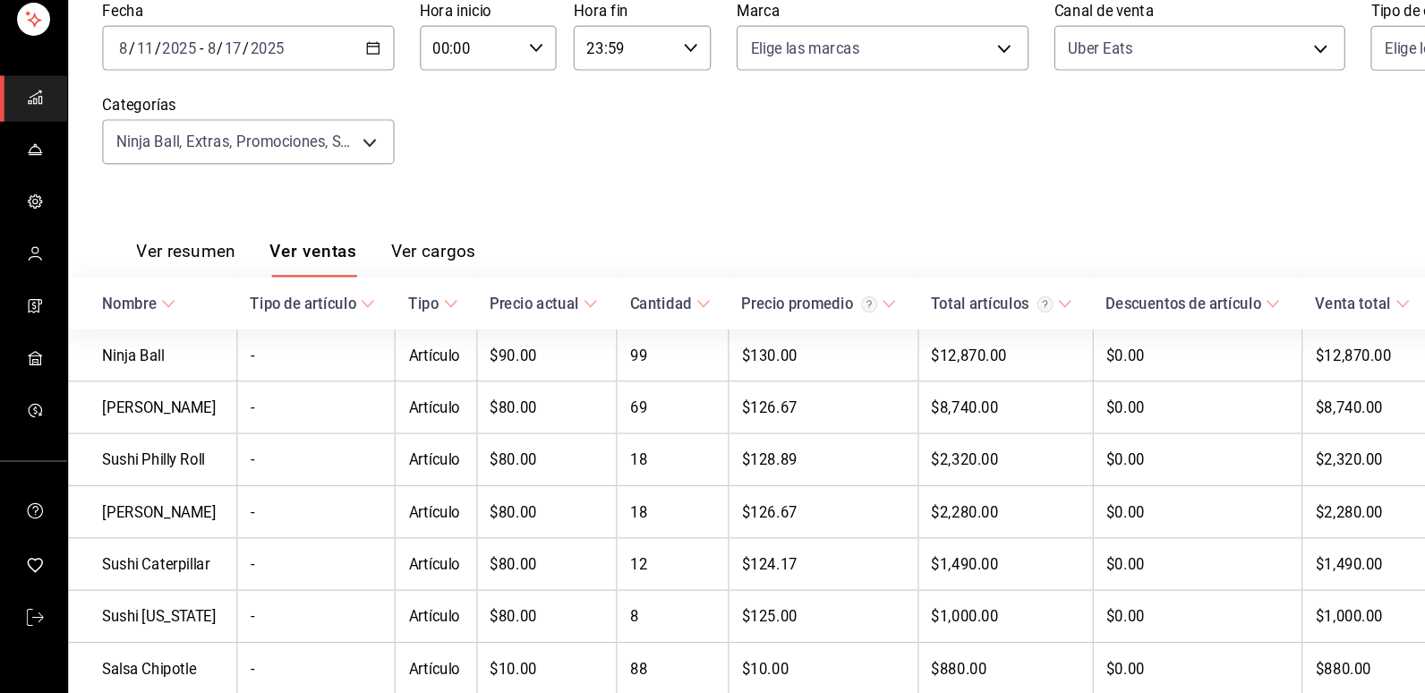
scroll to position [85, 0]
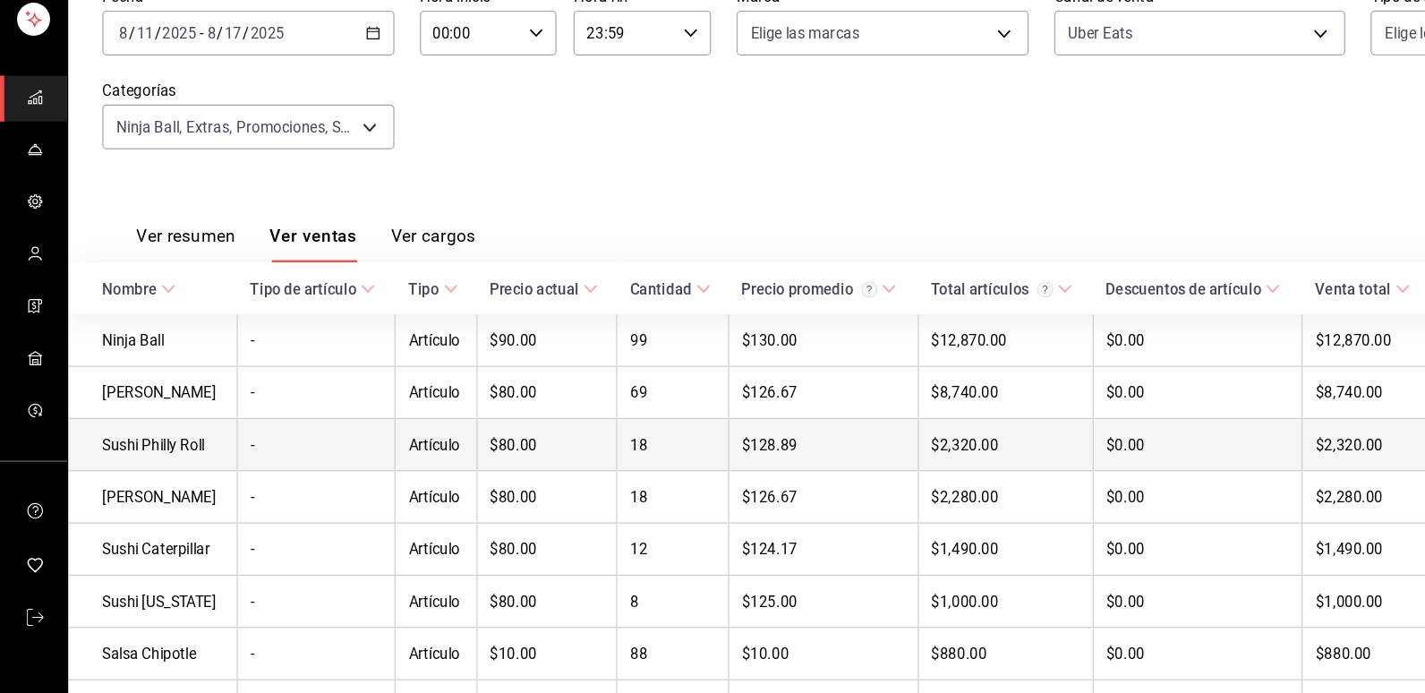
click at [110, 488] on td "Sushi Philly Roll" at bounding box center [127, 484] width 141 height 44
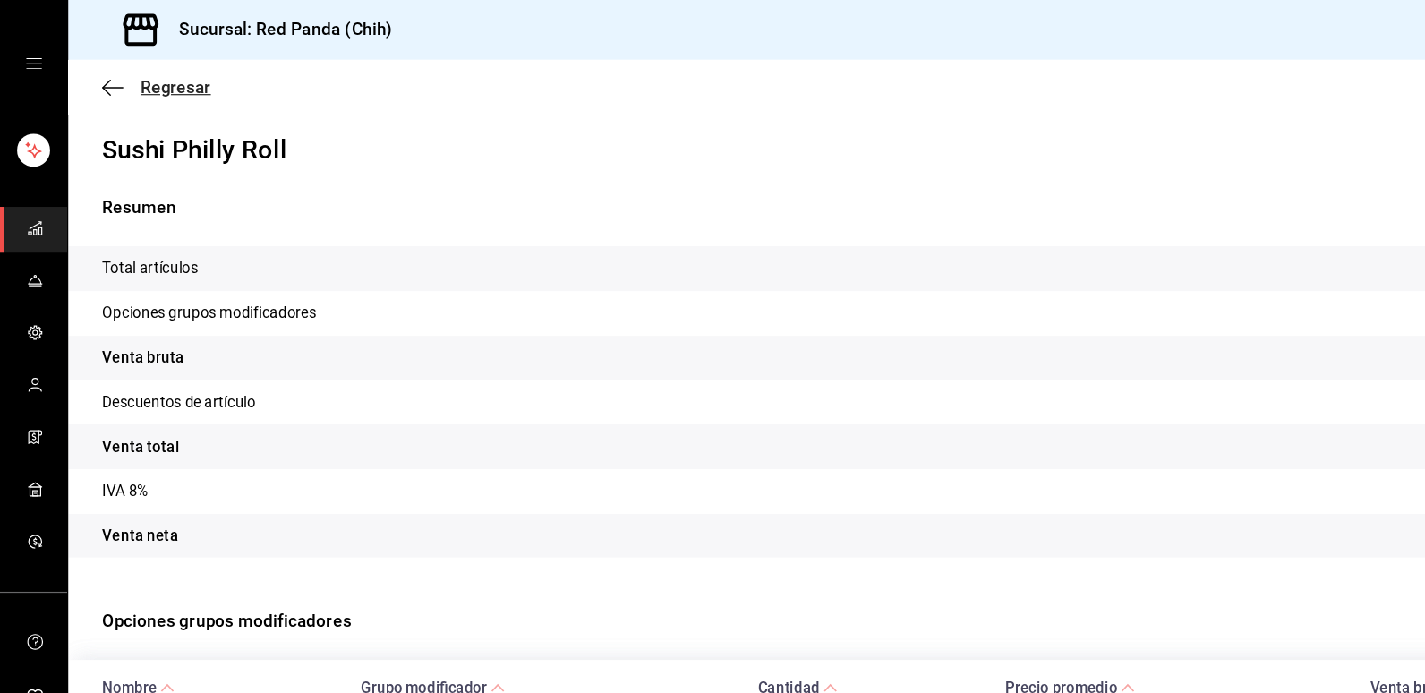
click at [92, 72] on icon "button" at bounding box center [95, 72] width 18 height 1
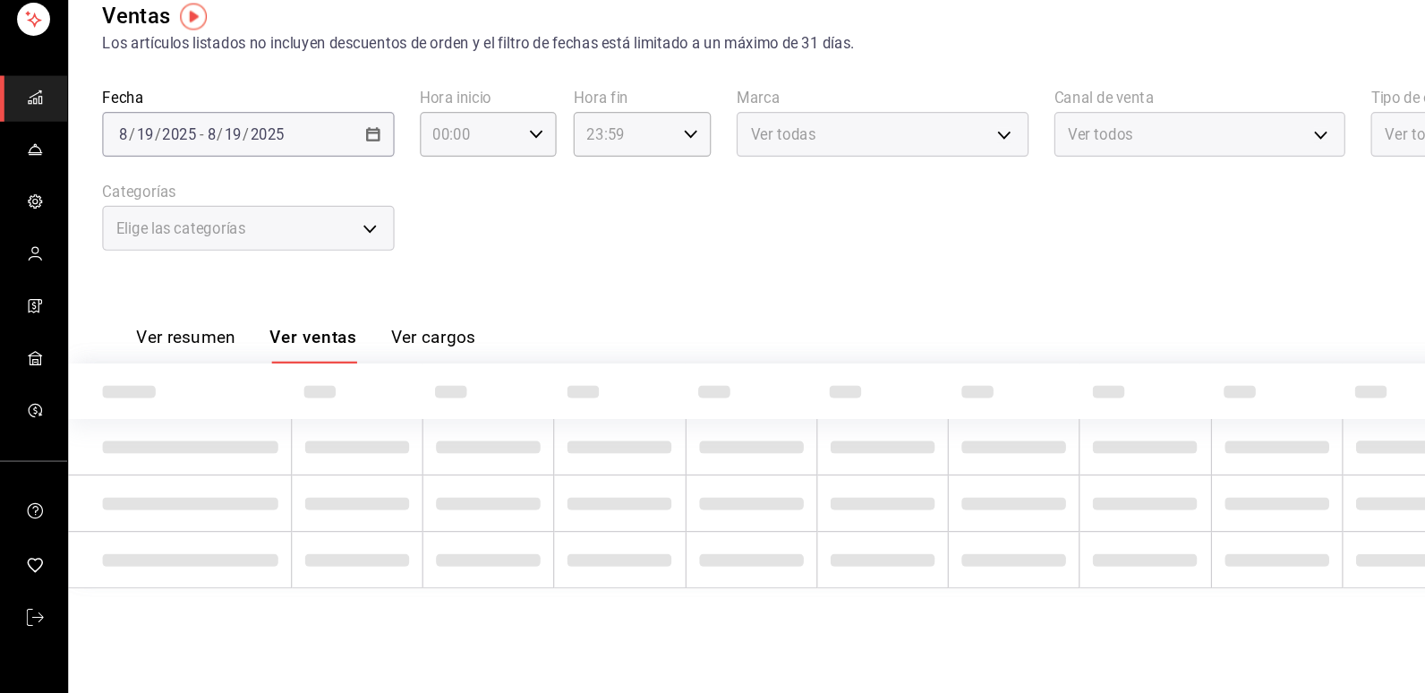
type input "75b26d3a-5d70-4c41-9ccf-75cd4be553c0,910f6ef1-11bc-4640-be65-e3244f150834,30c76…"
type input "UBER_EATS"
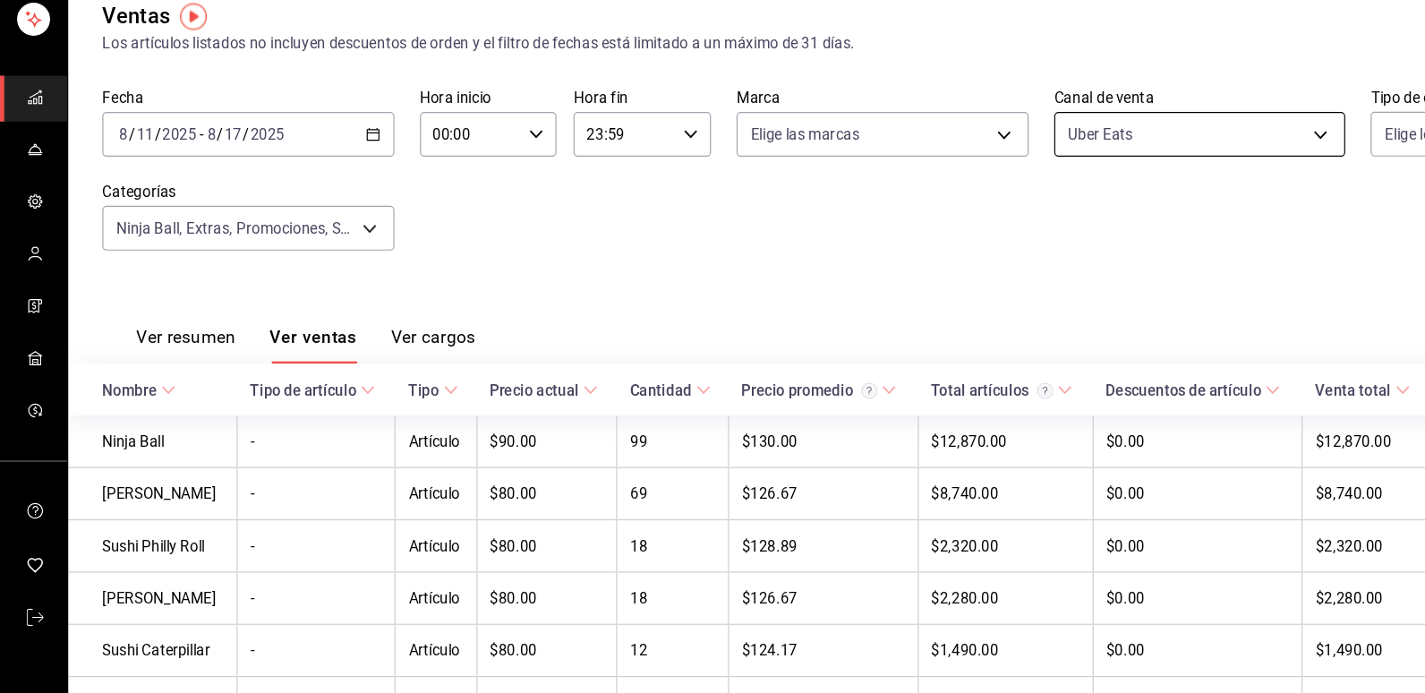
click at [1107, 226] on body "Sucursal: Red Panda (Chih) Regresar Ventas Los artículos listados no incluyen d…" at bounding box center [712, 346] width 1425 height 693
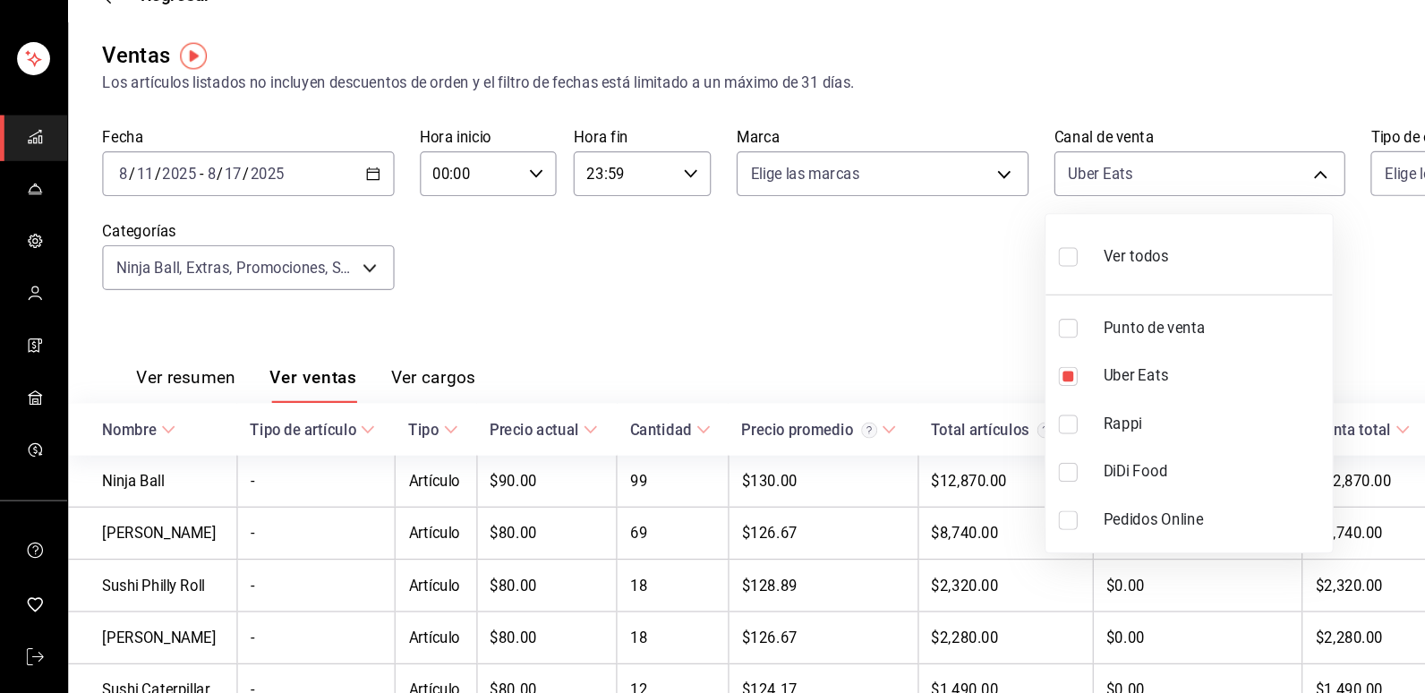
click at [893, 287] on input "checkbox" at bounding box center [897, 293] width 16 height 16
checkbox input "true"
type input "PARROT,UBER_EATS,RAPPI,DIDI_FOOD,ONLINE"
checkbox input "true"
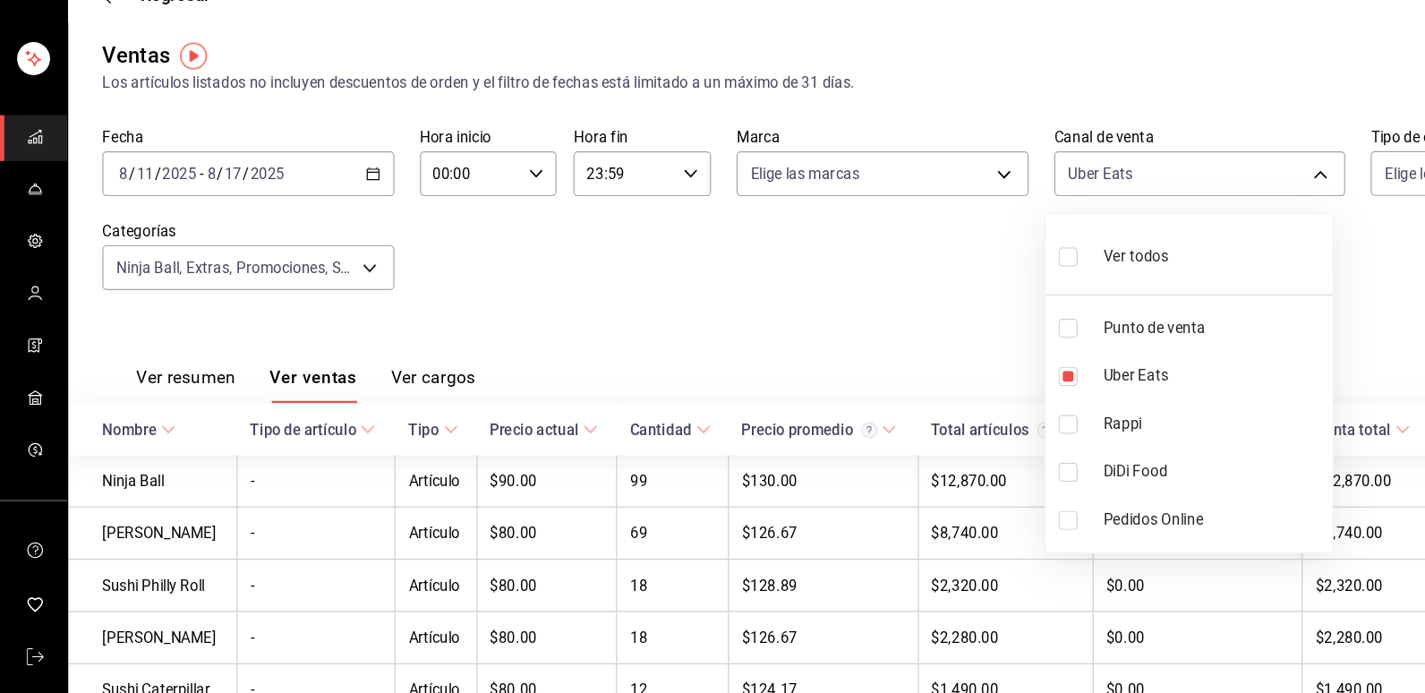
checkbox input "true"
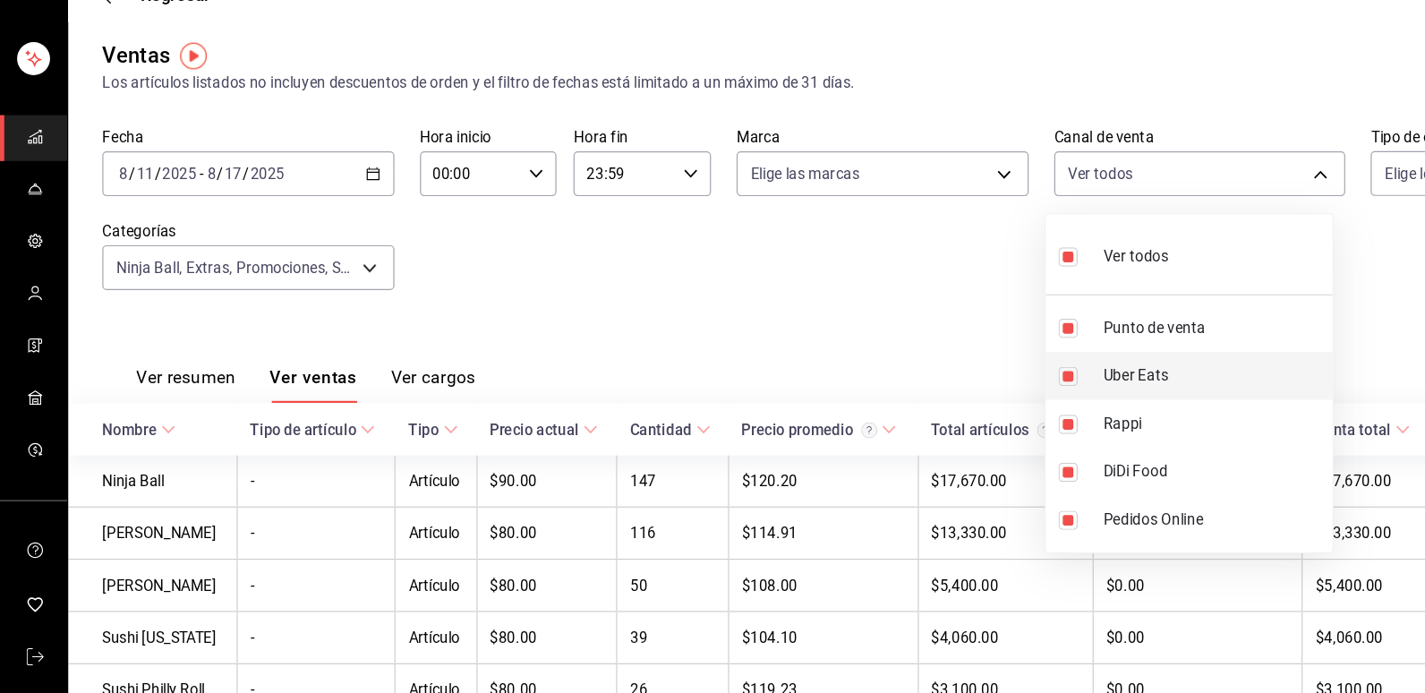
click at [900, 398] on input "checkbox" at bounding box center [897, 393] width 16 height 16
checkbox input "false"
type input "PARROT,RAPPI,DIDI_FOOD,ONLINE"
checkbox input "false"
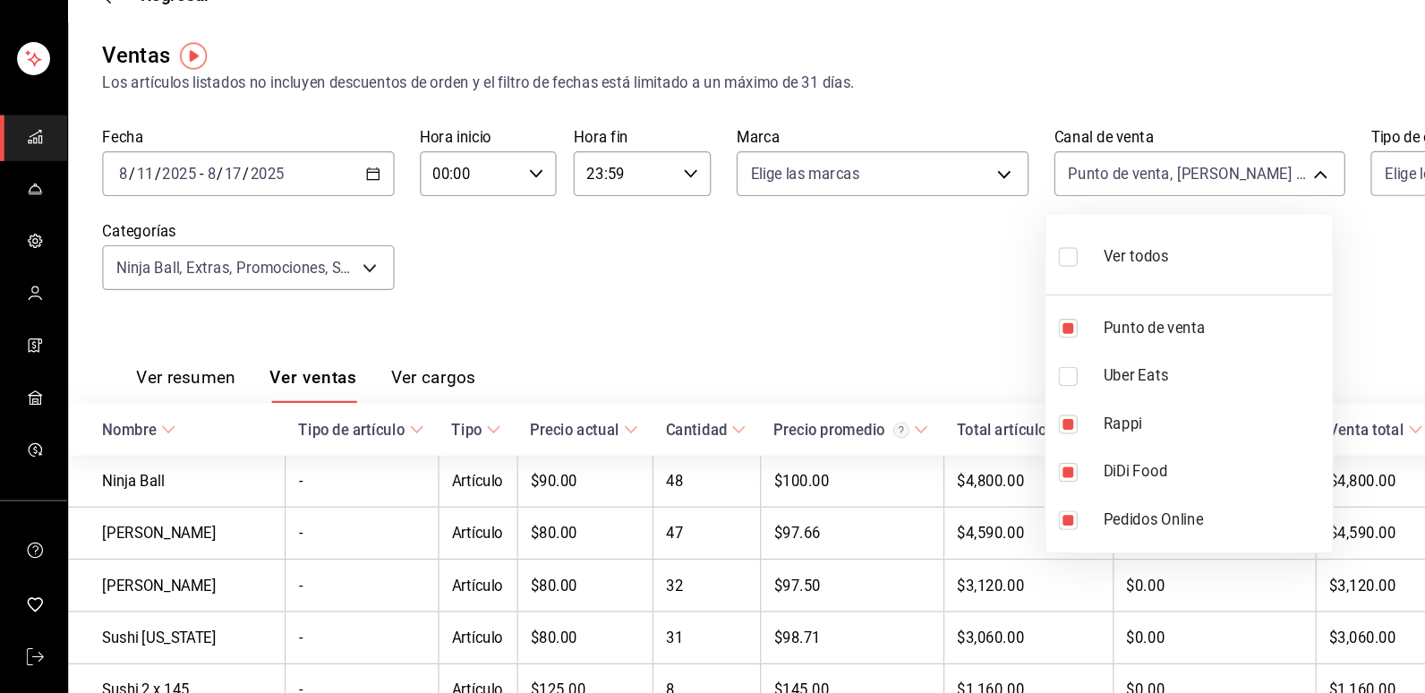
click at [801, 341] on div at bounding box center [712, 346] width 1425 height 693
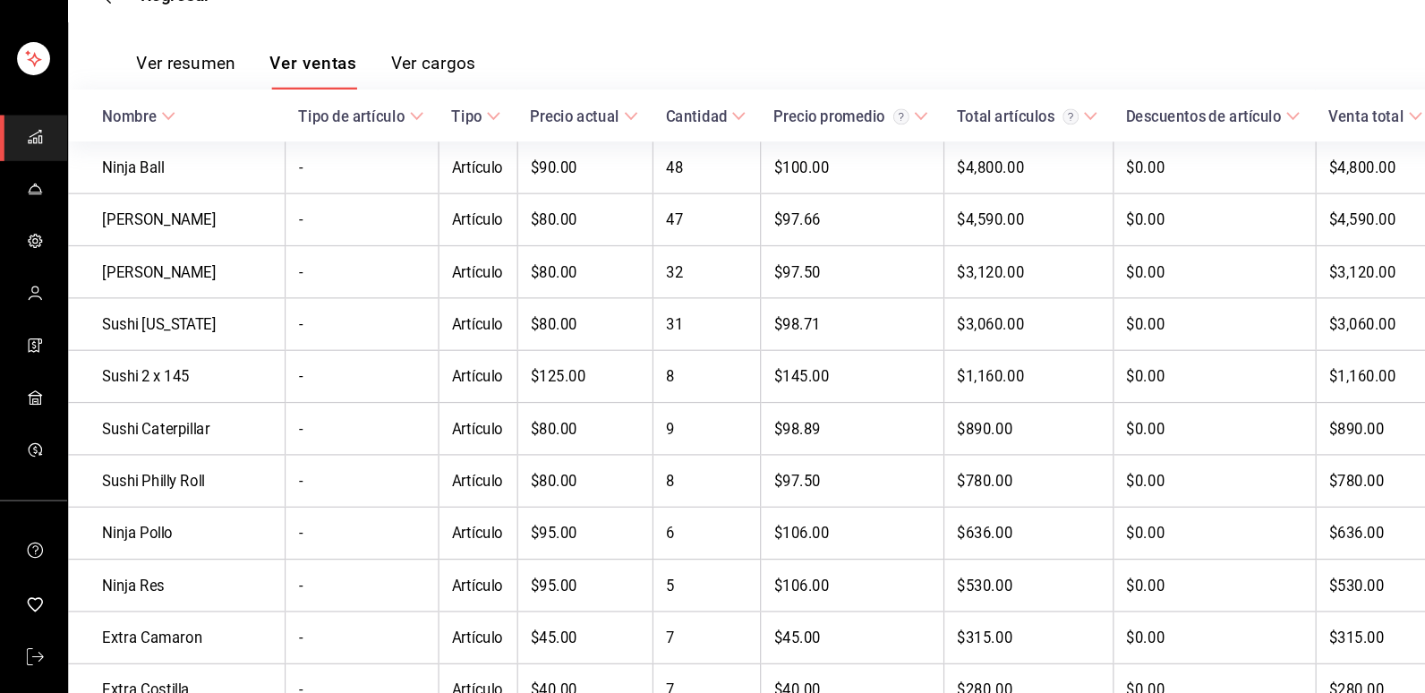
scroll to position [254, 0]
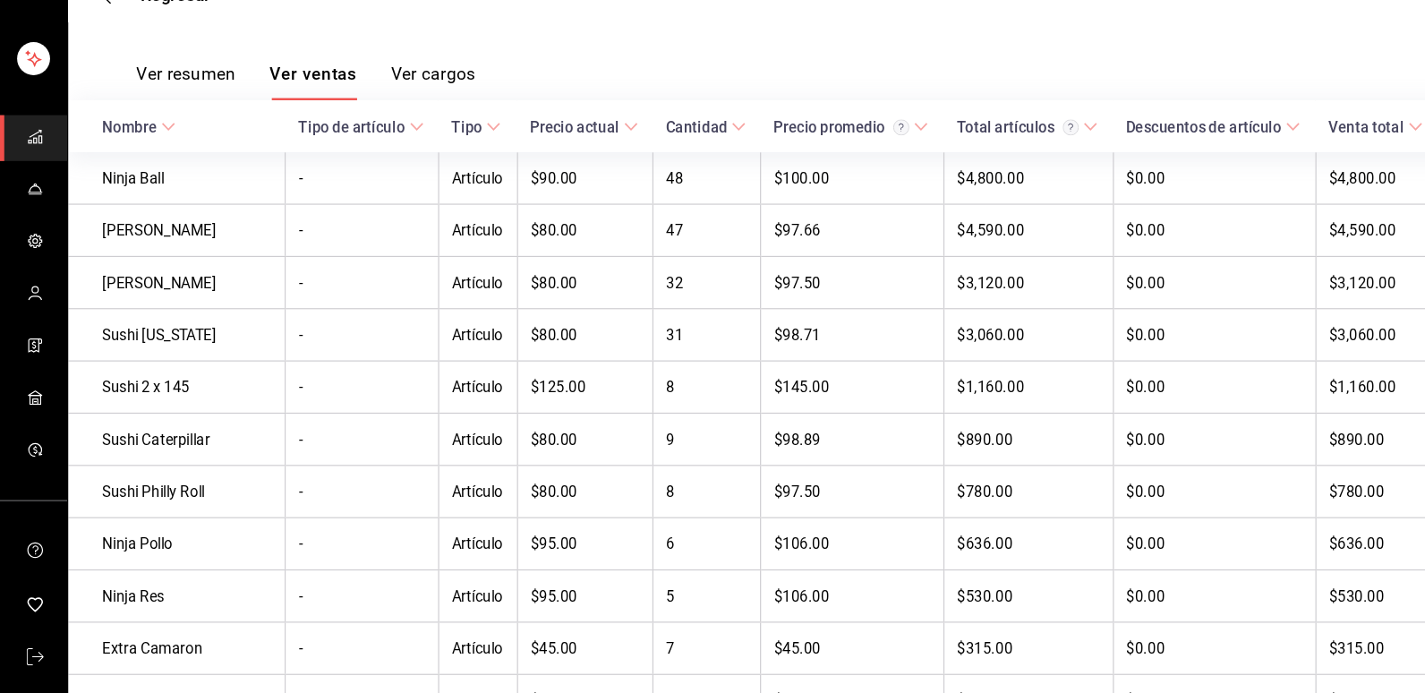
click at [591, 282] on td "47" at bounding box center [593, 271] width 90 height 44
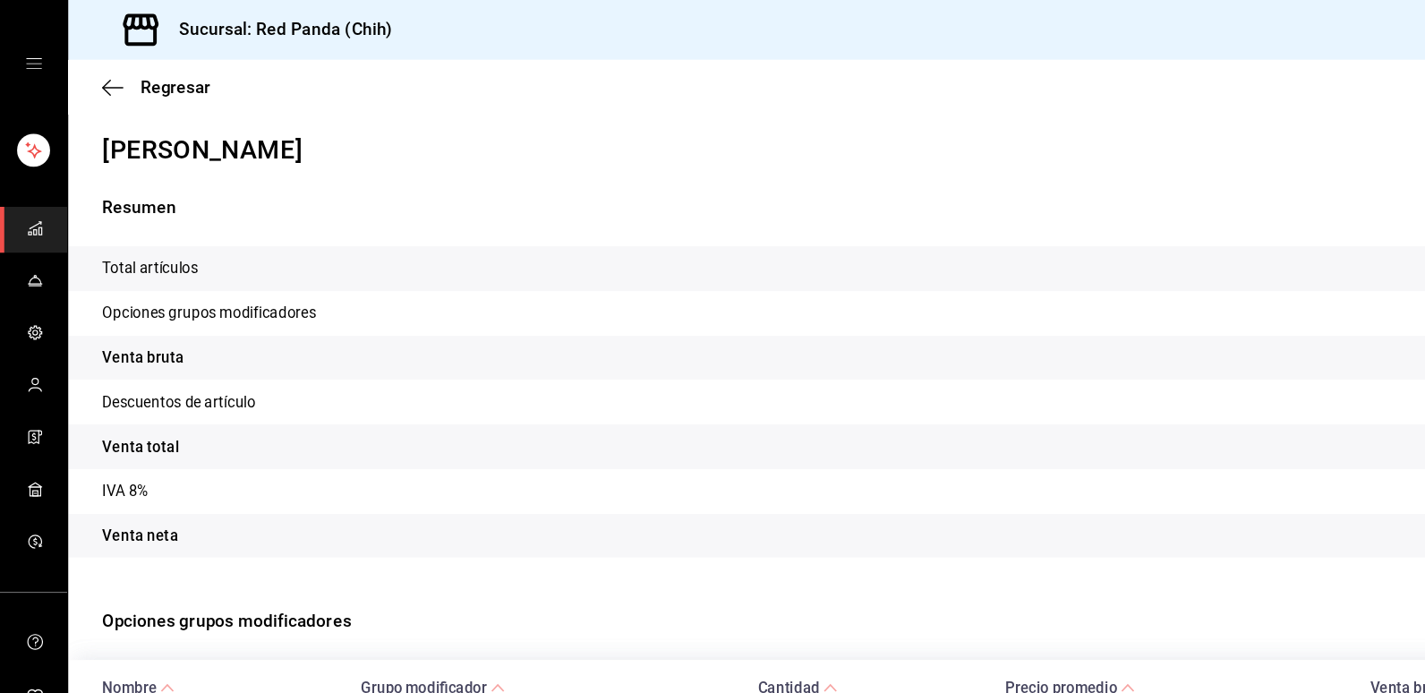
click at [96, 72] on icon "button" at bounding box center [95, 72] width 18 height 1
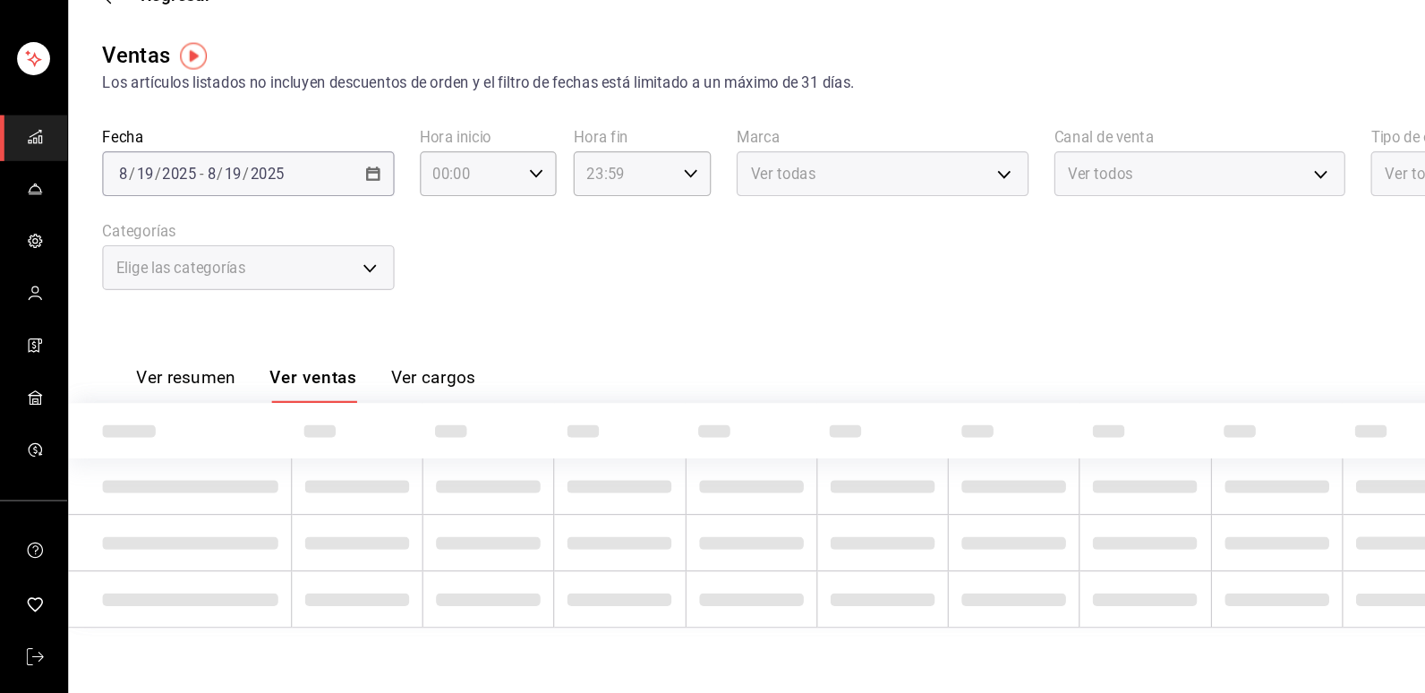
type input "75b26d3a-5d70-4c41-9ccf-75cd4be553c0,910f6ef1-11bc-4640-be65-e3244f150834,30c76…"
type input "PARROT,RAPPI,DIDI_FOOD,ONLINE"
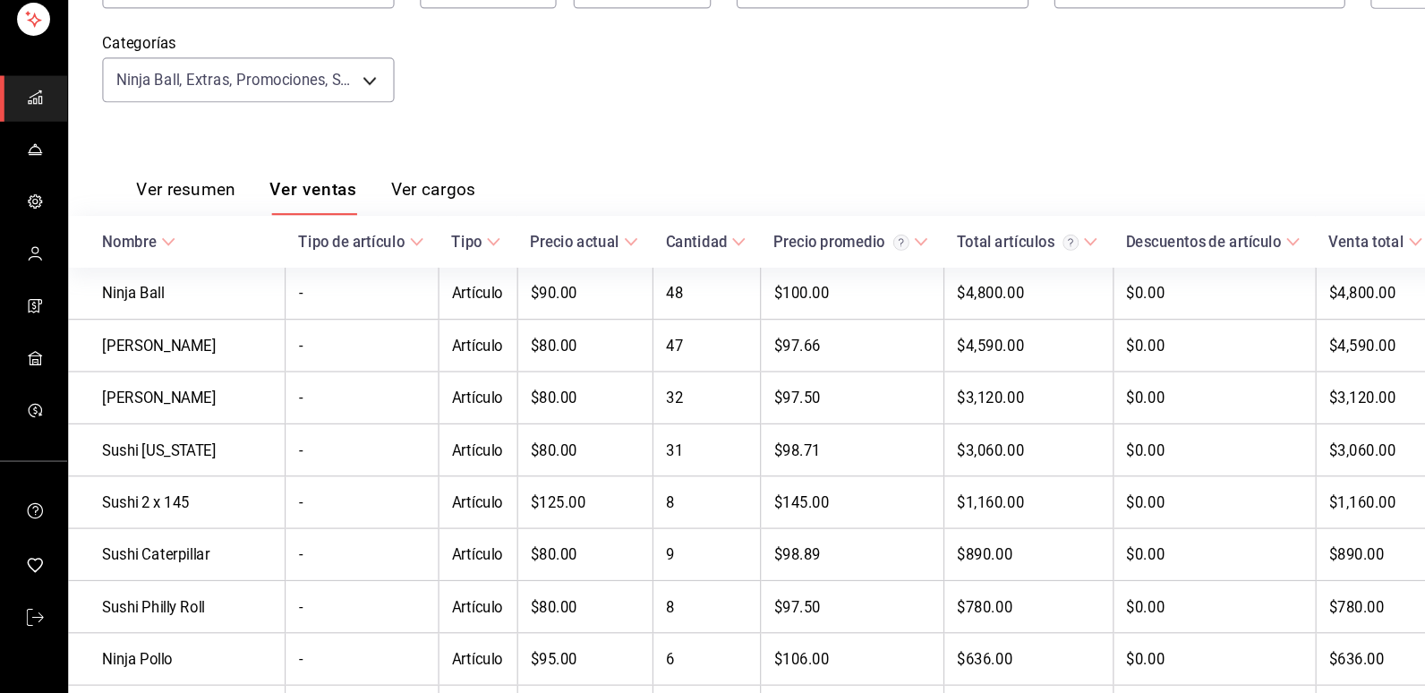
scroll to position [127, 0]
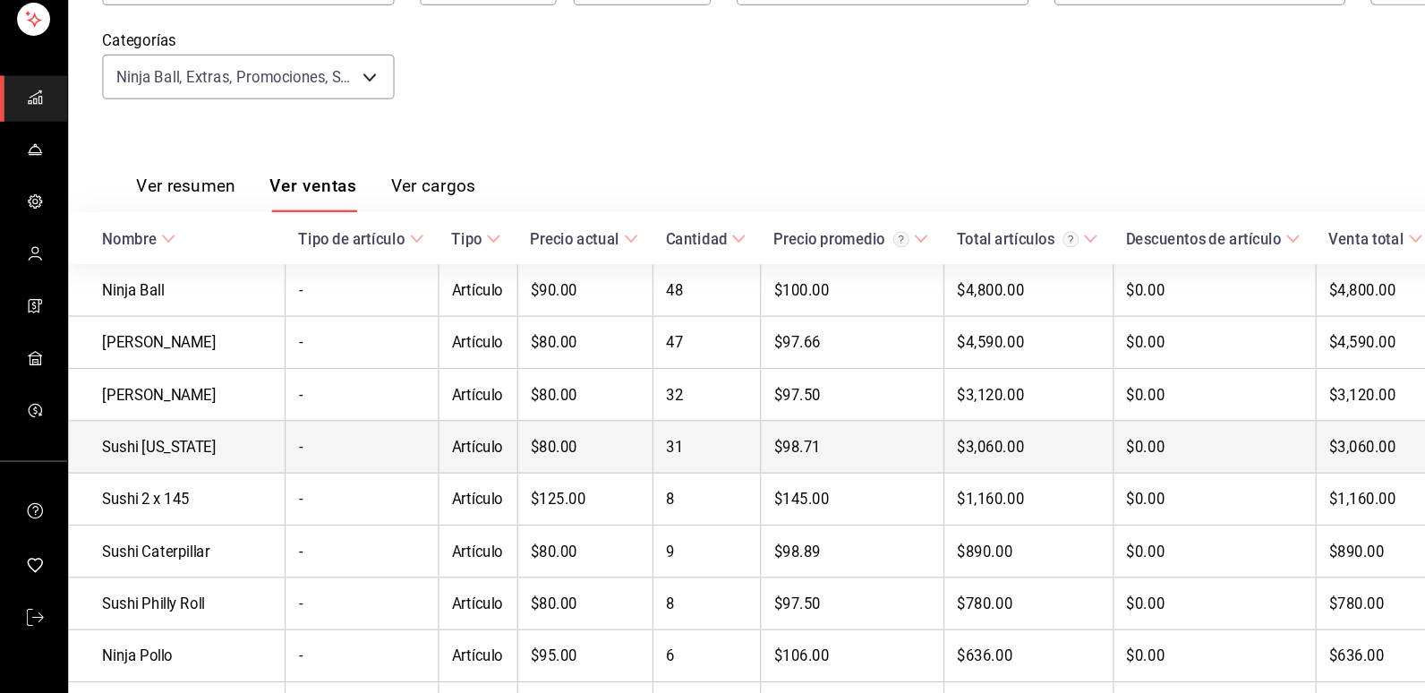
click at [189, 492] on td "Sushi California" at bounding box center [148, 486] width 183 height 44
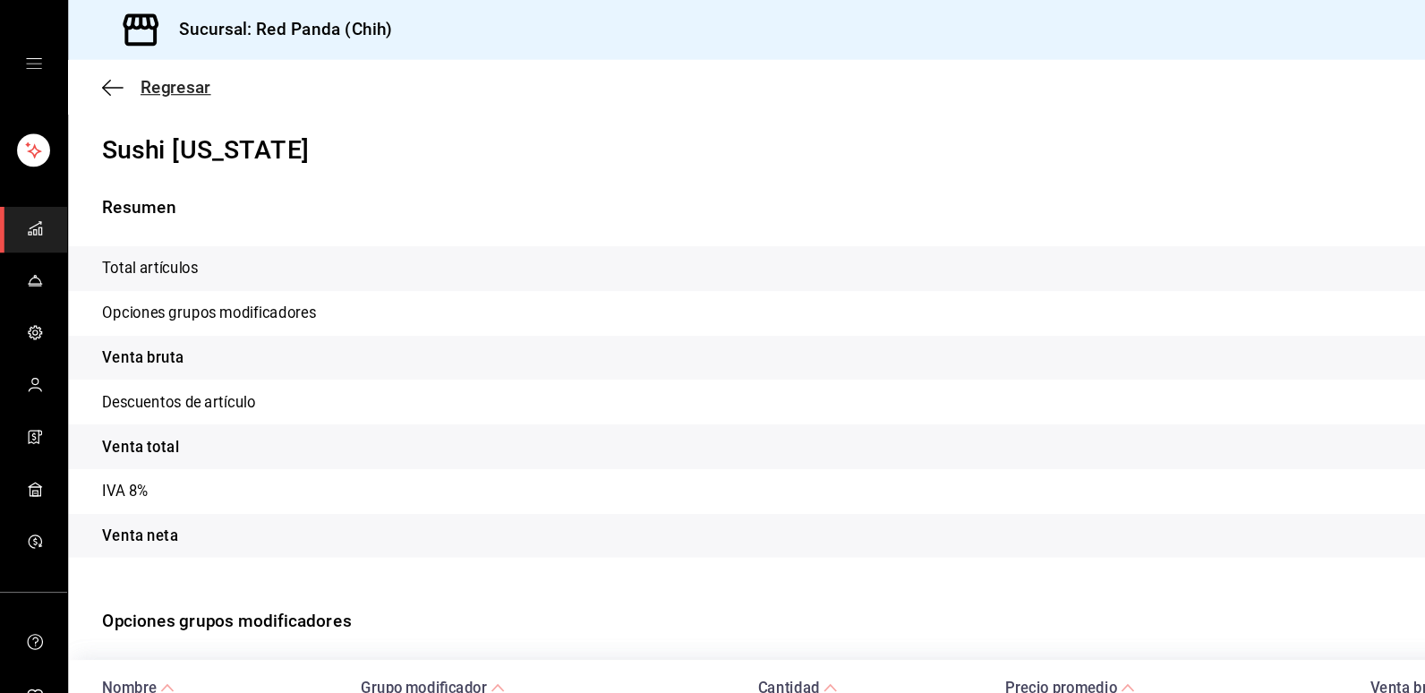
click at [86, 75] on icon "button" at bounding box center [95, 73] width 18 height 16
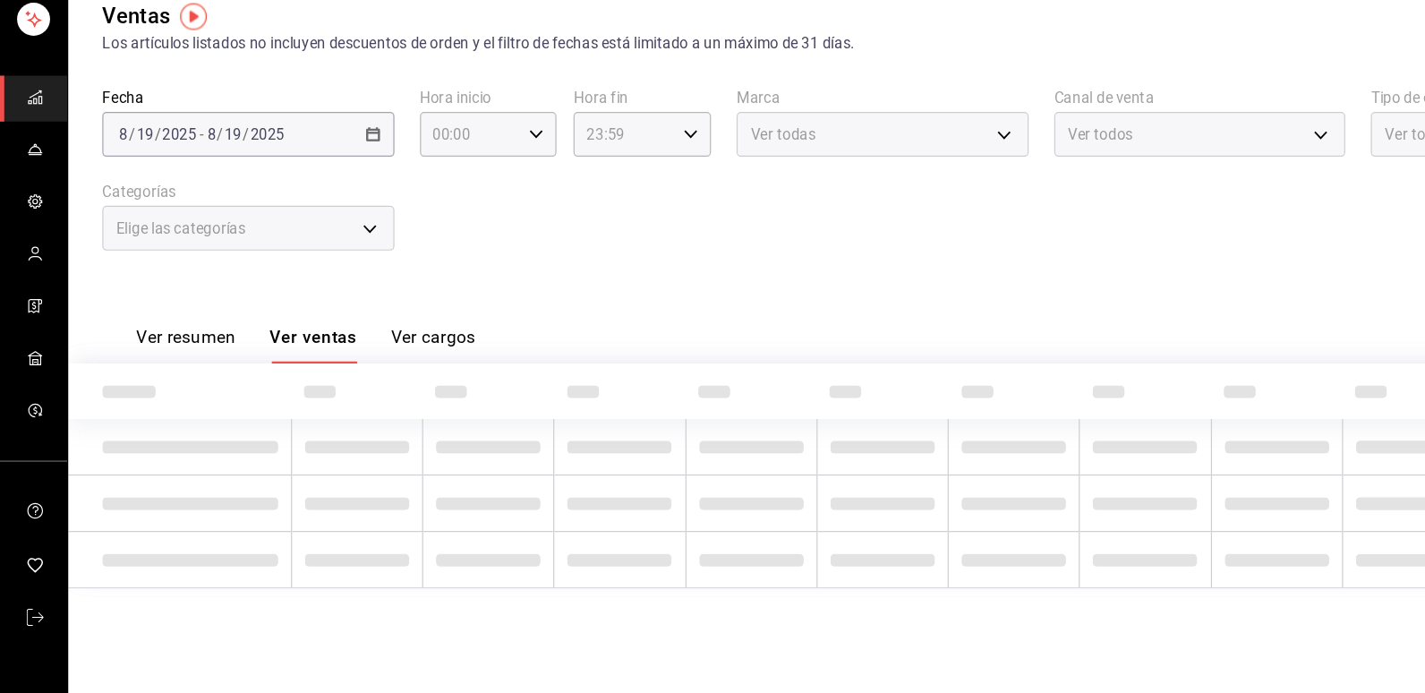
type input "75b26d3a-5d70-4c41-9ccf-75cd4be553c0,910f6ef1-11bc-4640-be65-e3244f150834,30c76…"
type input "PARROT,RAPPI,DIDI_FOOD,ONLINE"
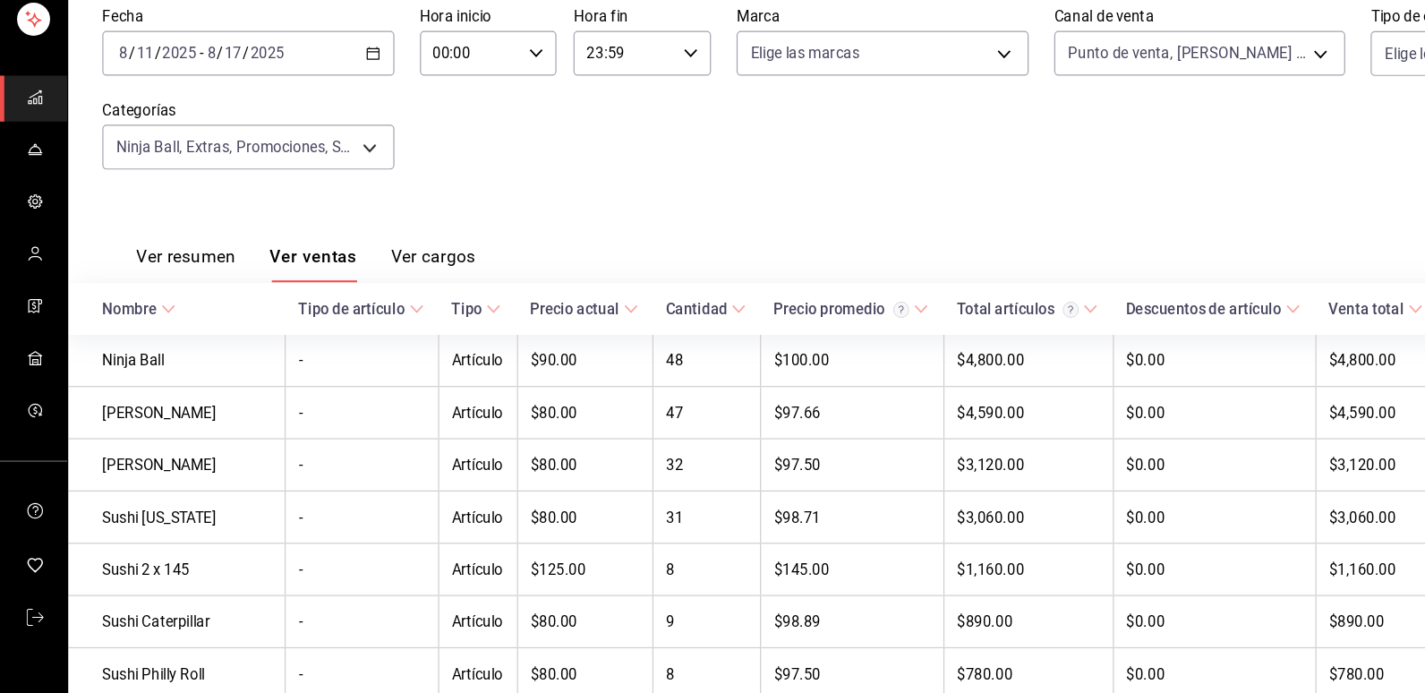
scroll to position [103, 0]
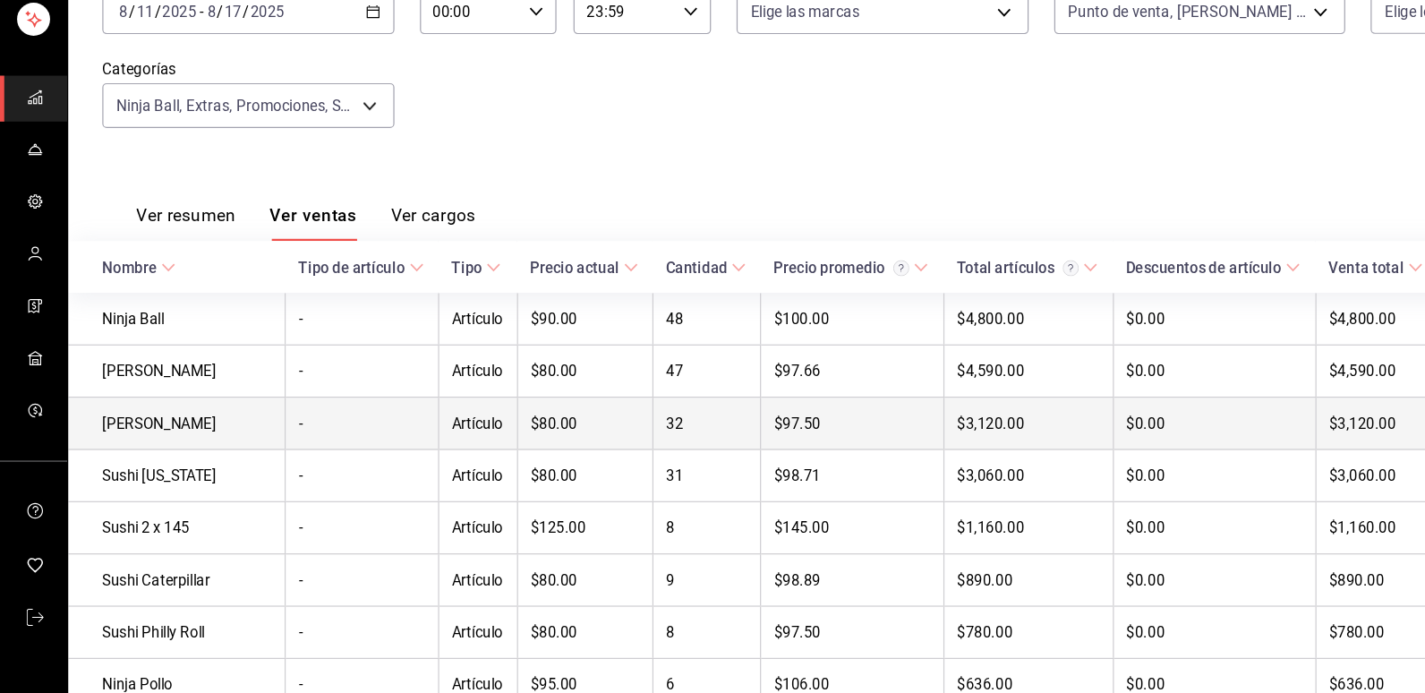
click at [181, 470] on td "Sushi Kamikaze" at bounding box center [148, 466] width 183 height 44
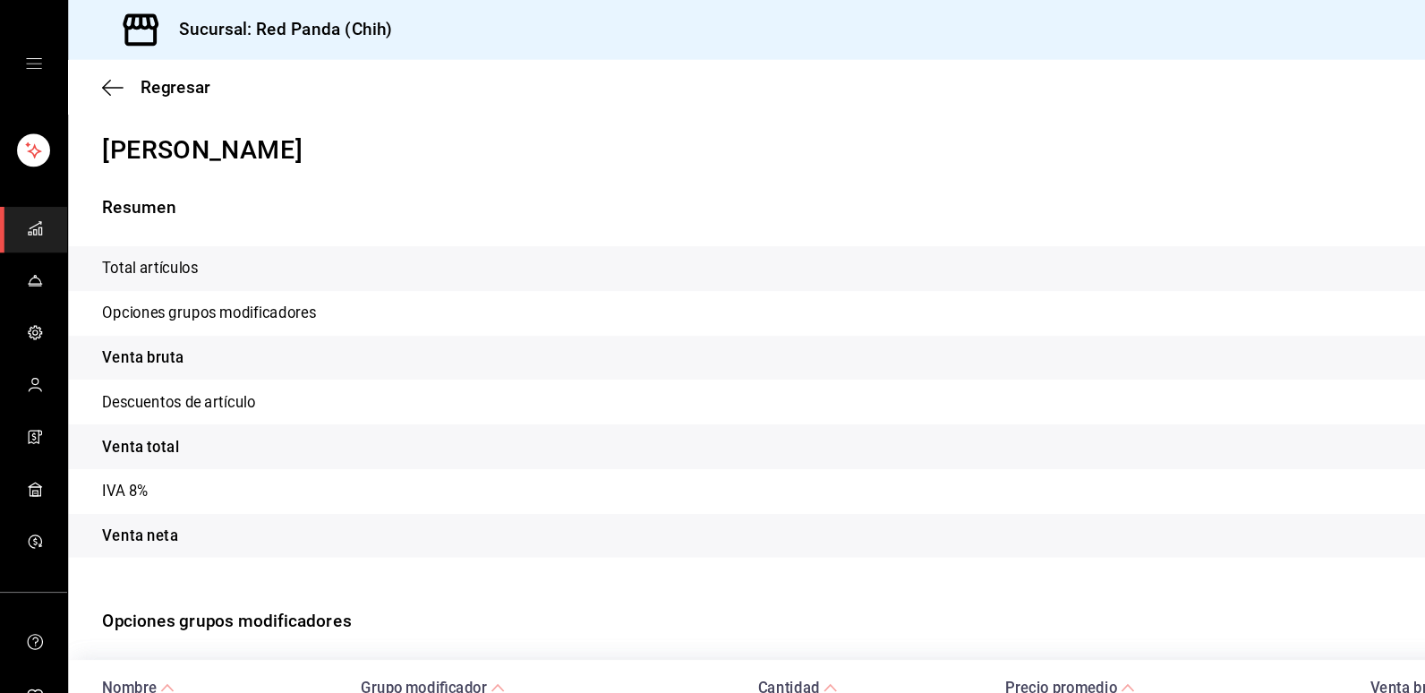
click at [88, 72] on icon "button" at bounding box center [95, 72] width 18 height 1
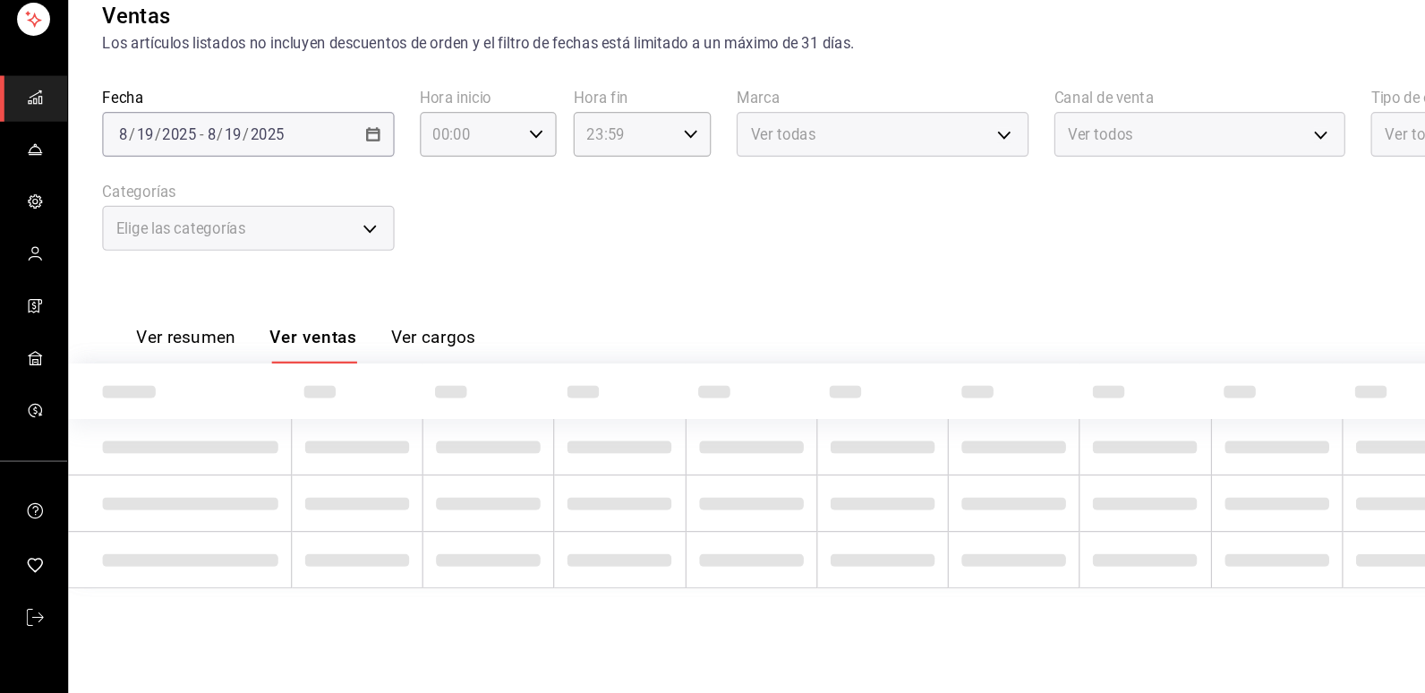
type input "75b26d3a-5d70-4c41-9ccf-75cd4be553c0,910f6ef1-11bc-4640-be65-e3244f150834,30c76…"
type input "PARROT,RAPPI,DIDI_FOOD,ONLINE"
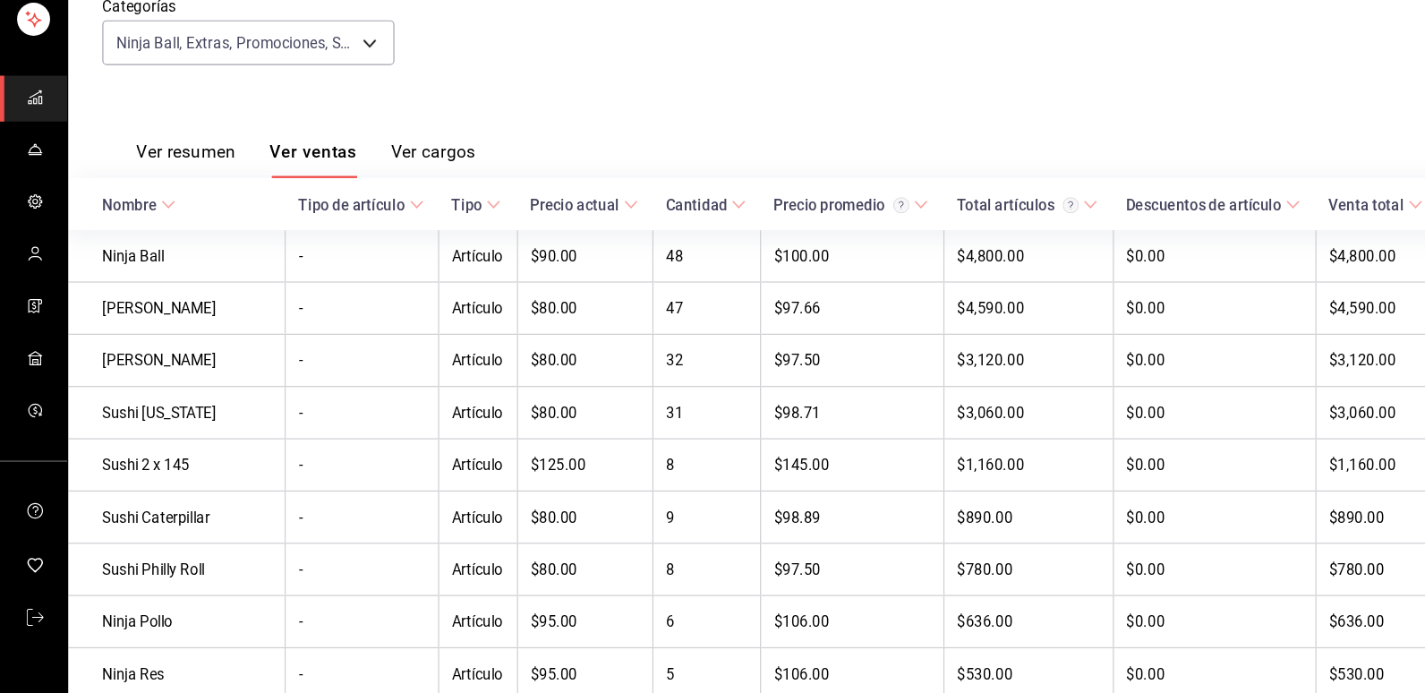
scroll to position [183, 0]
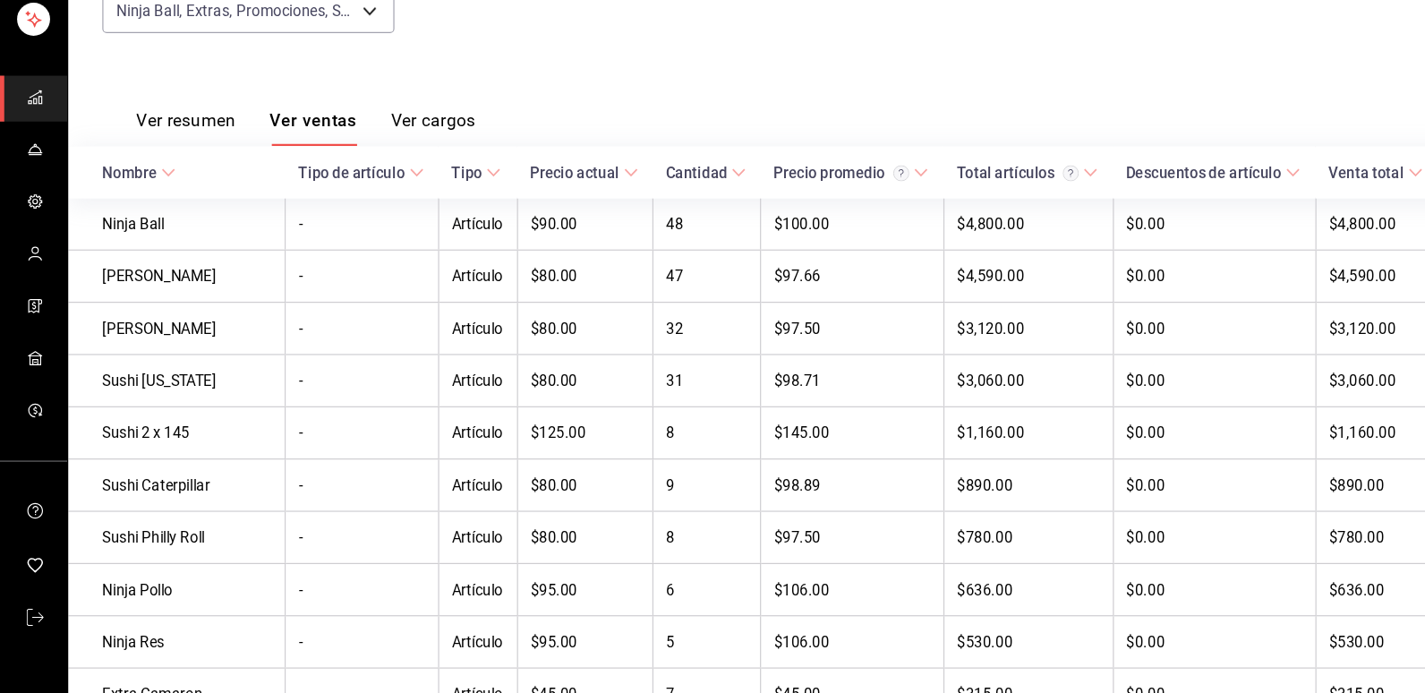
click at [444, 516] on td "$80.00" at bounding box center [491, 518] width 114 height 44
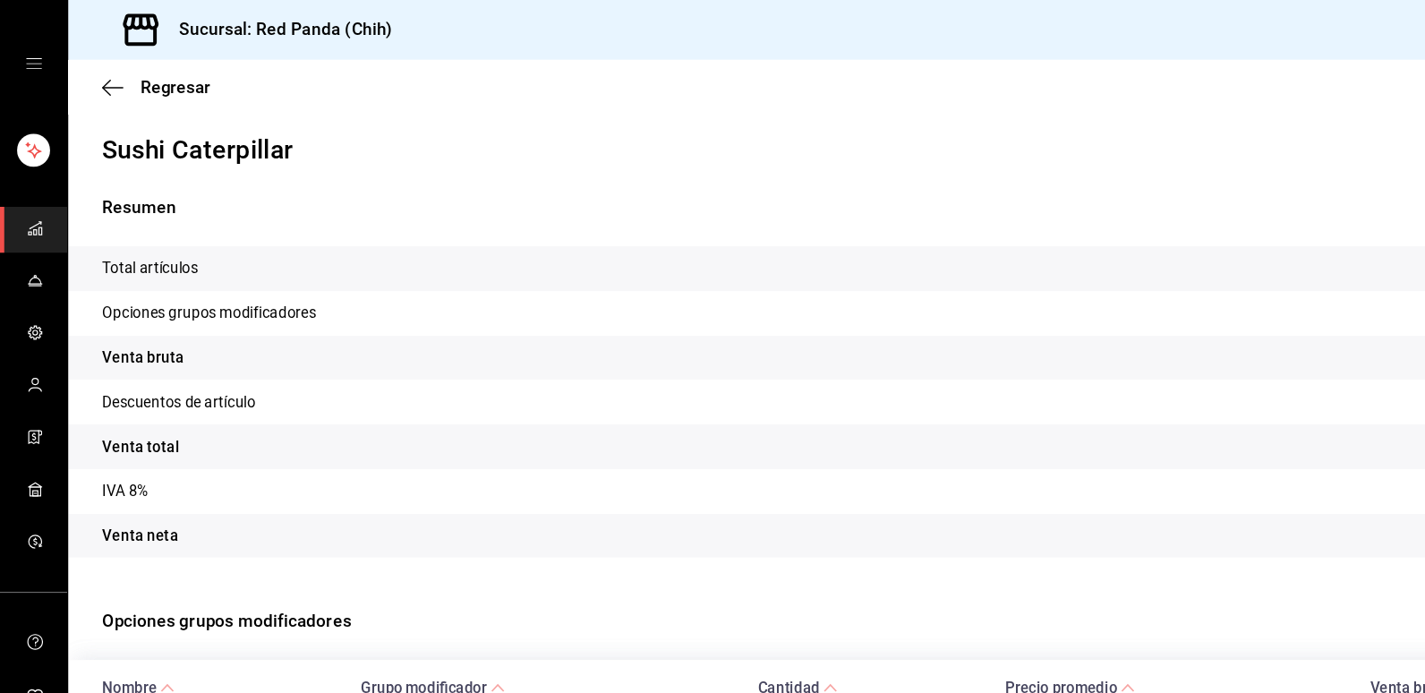
click at [89, 70] on icon "button" at bounding box center [89, 72] width 7 height 13
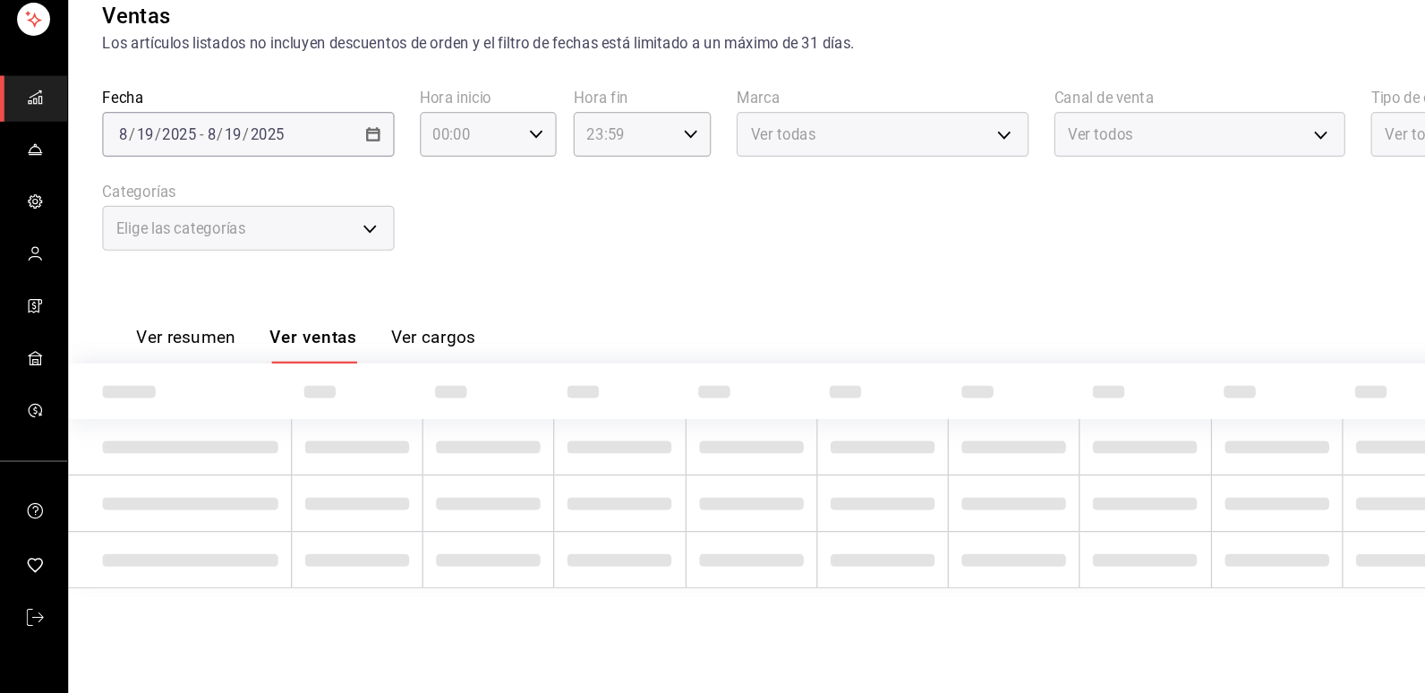
type input "75b26d3a-5d70-4c41-9ccf-75cd4be553c0,910f6ef1-11bc-4640-be65-e3244f150834,30c76…"
type input "PARROT,RAPPI,DIDI_FOOD,ONLINE"
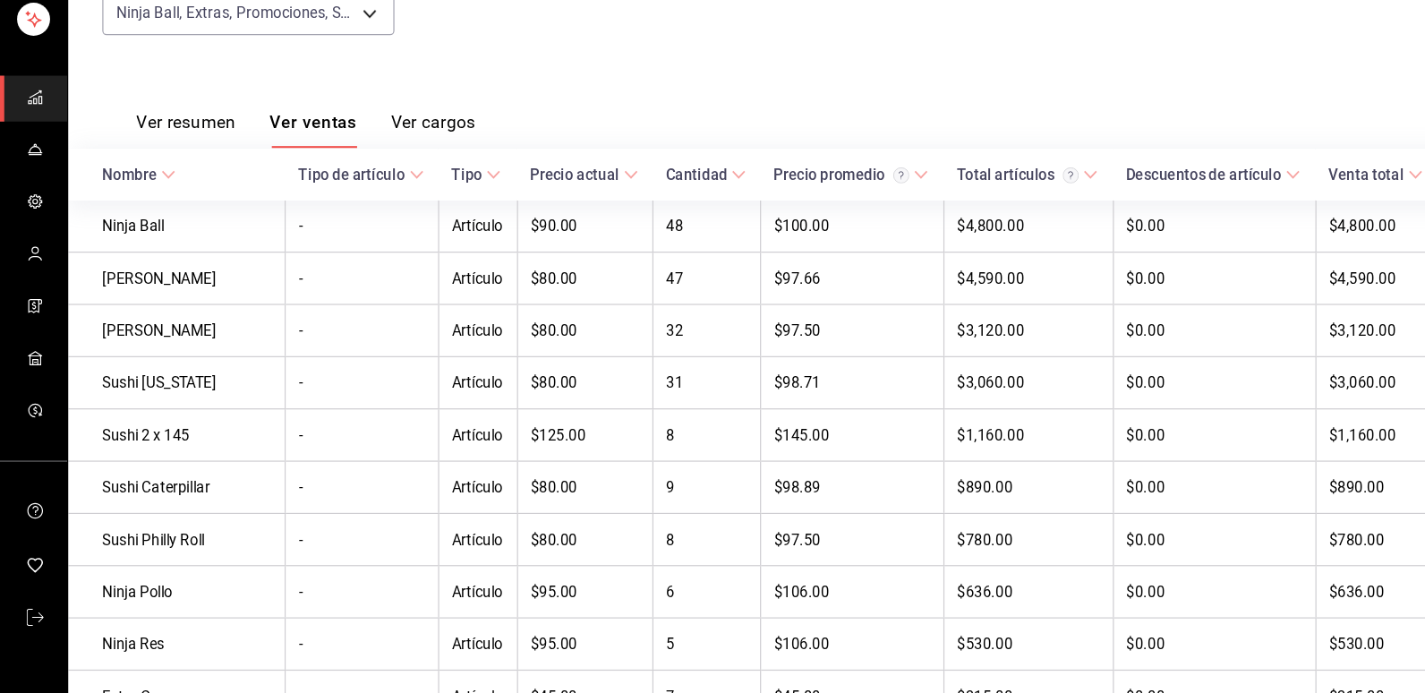
scroll to position [197, 0]
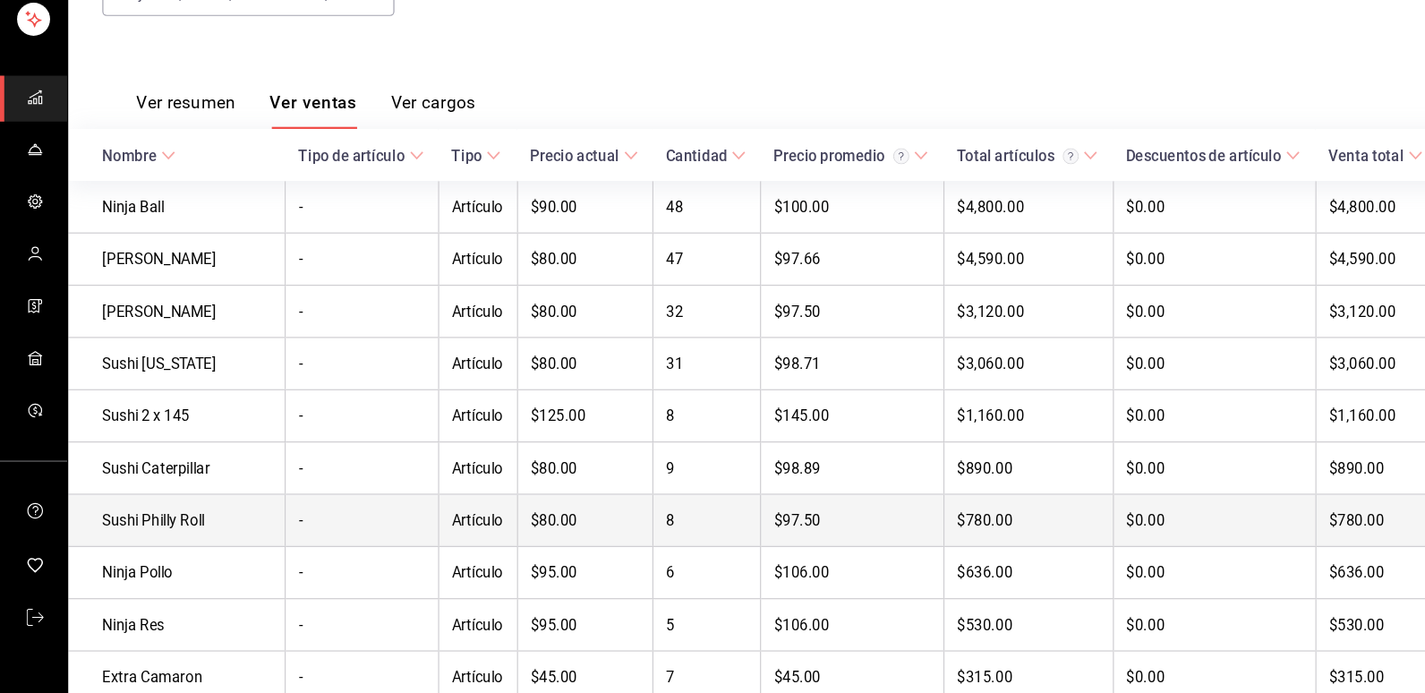
click at [491, 557] on td "$80.00" at bounding box center [491, 547] width 114 height 44
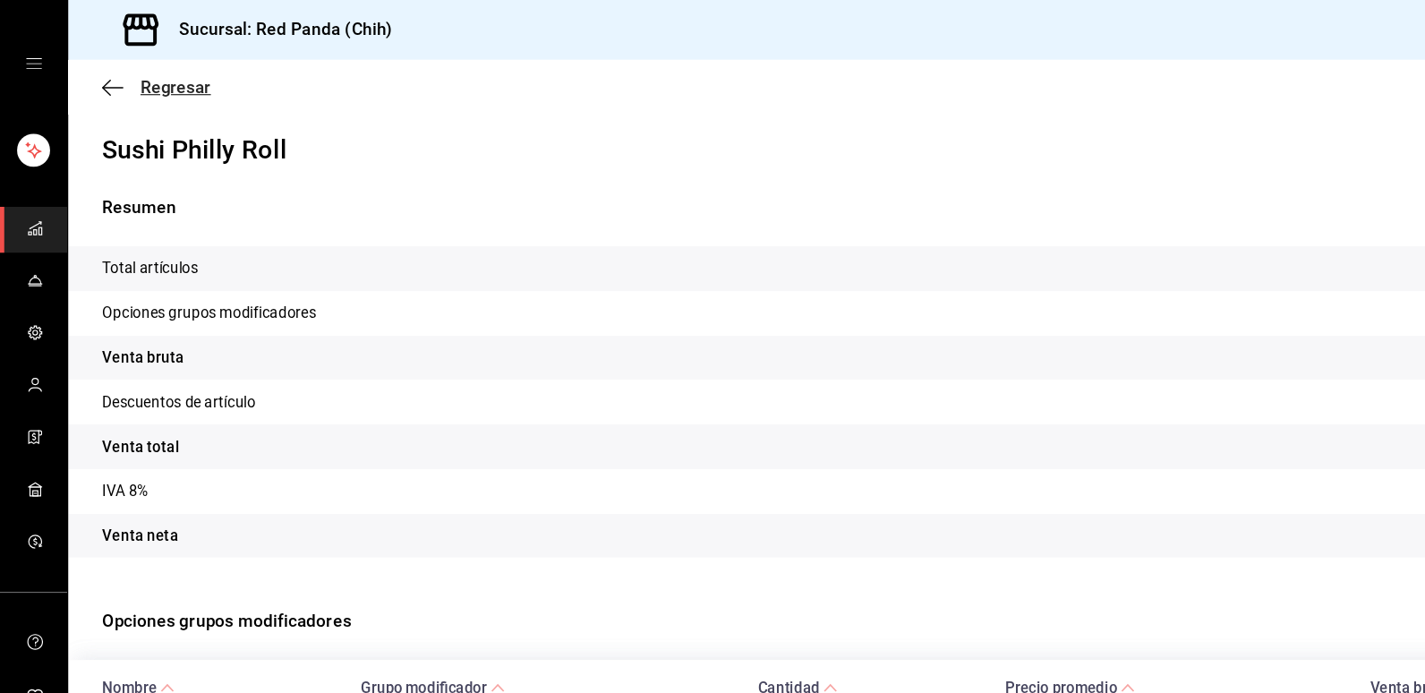
click at [89, 72] on icon "button" at bounding box center [95, 72] width 18 height 1
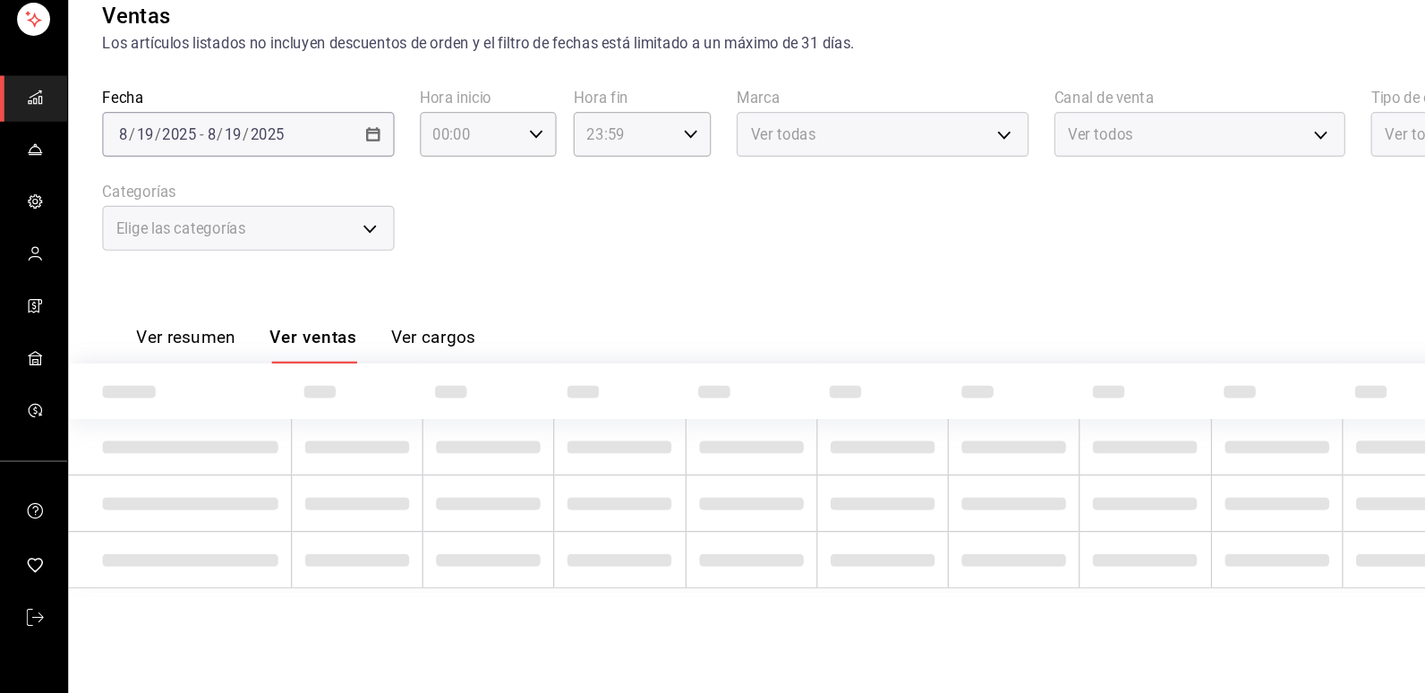
type input "75b26d3a-5d70-4c41-9ccf-75cd4be553c0,910f6ef1-11bc-4640-be65-e3244f150834,30c76…"
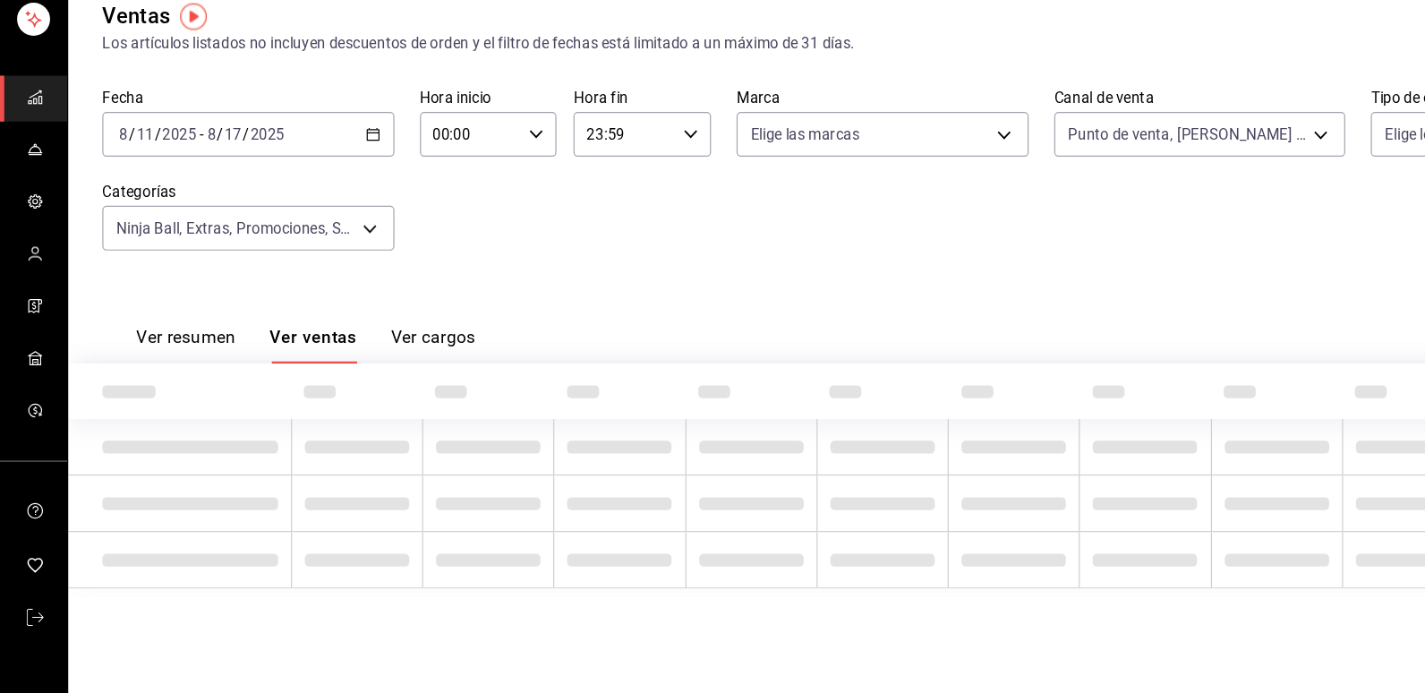
type input "PARROT,RAPPI,DIDI_FOOD,ONLINE"
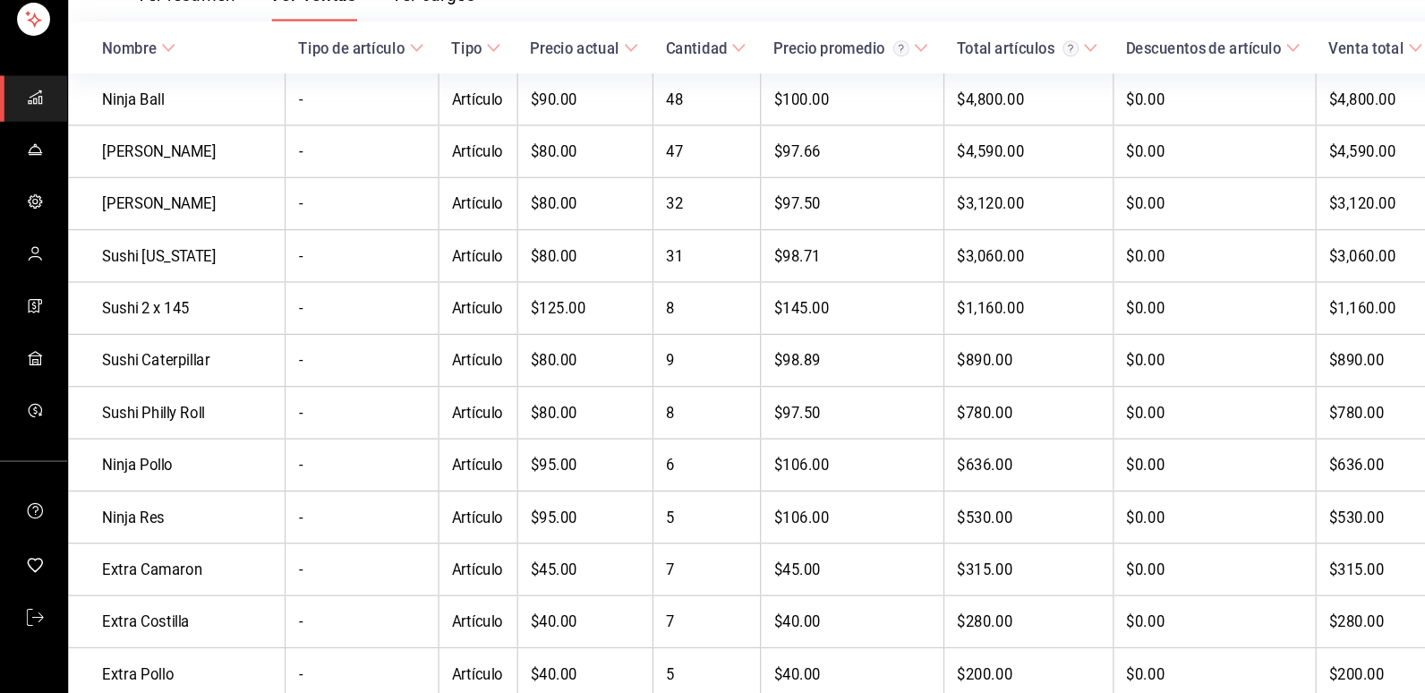
scroll to position [294, 0]
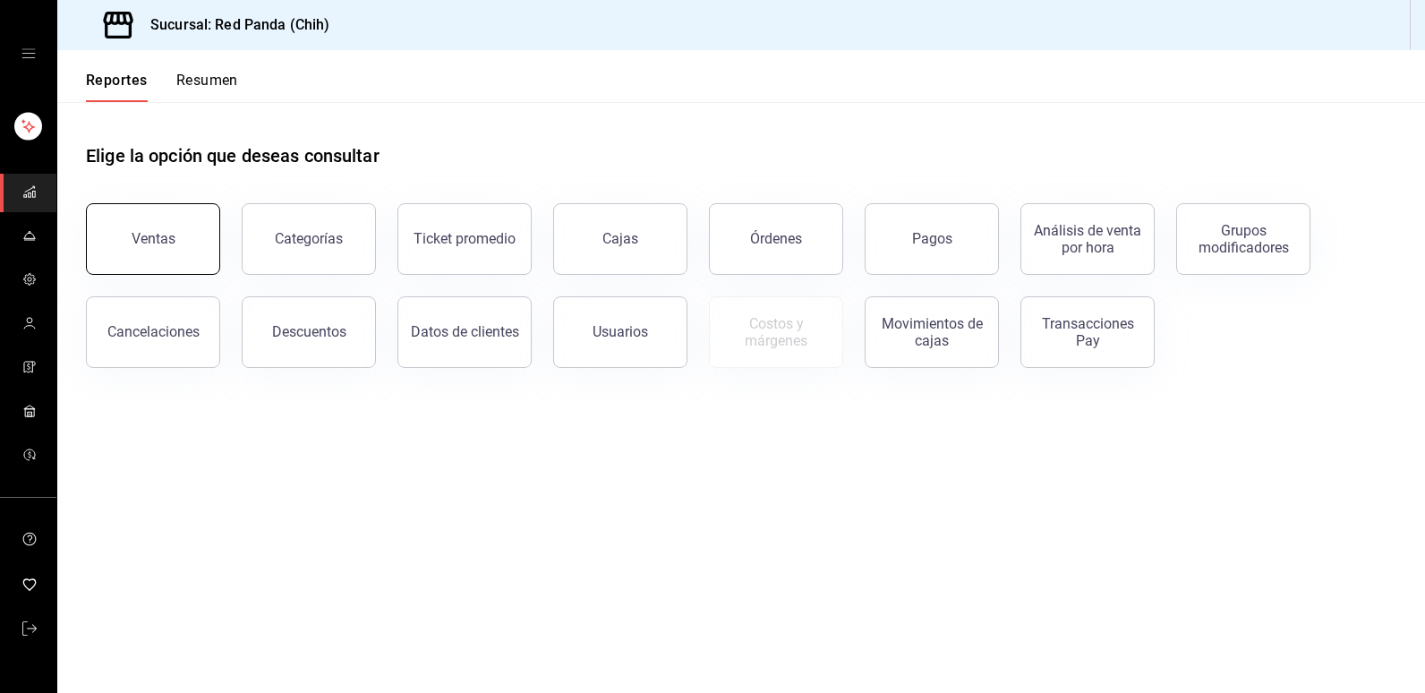
click at [174, 254] on button "Ventas" at bounding box center [153, 239] width 134 height 72
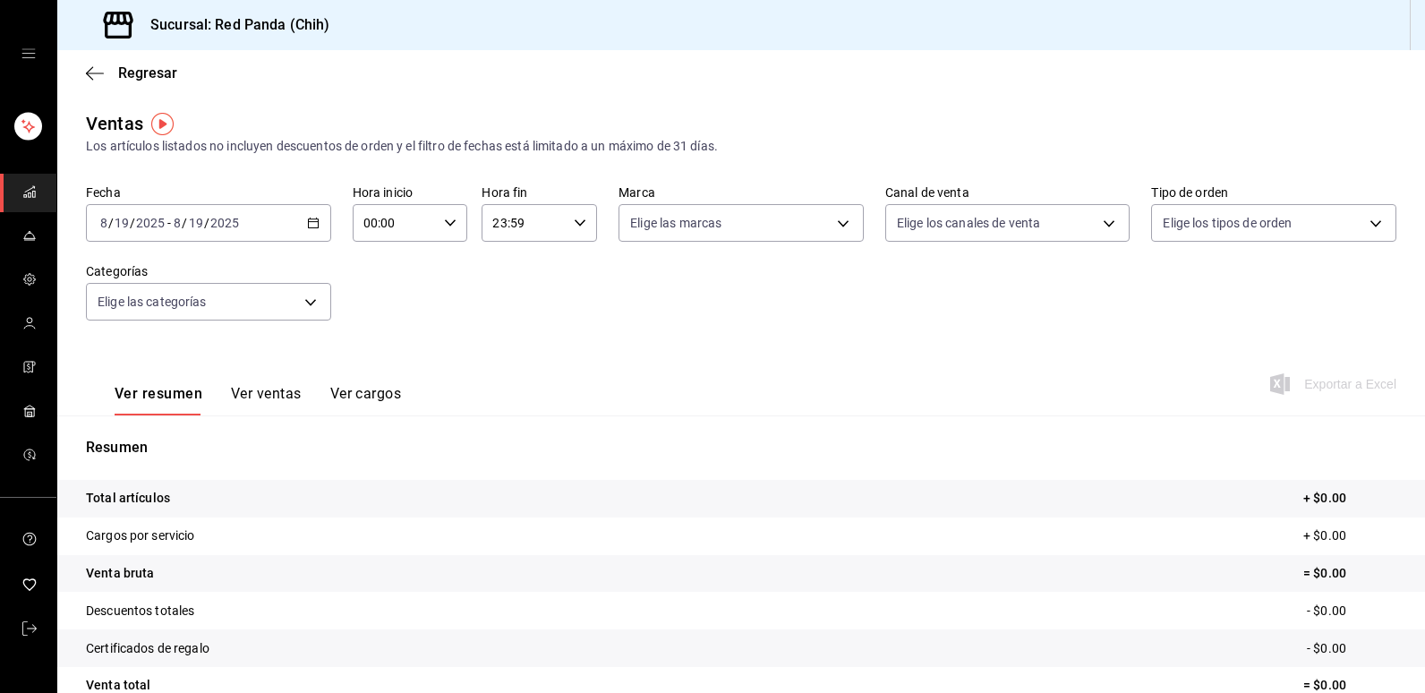
click at [310, 226] on icon "button" at bounding box center [313, 223] width 13 height 13
click at [149, 445] on span "Rango de fechas" at bounding box center [170, 438] width 139 height 19
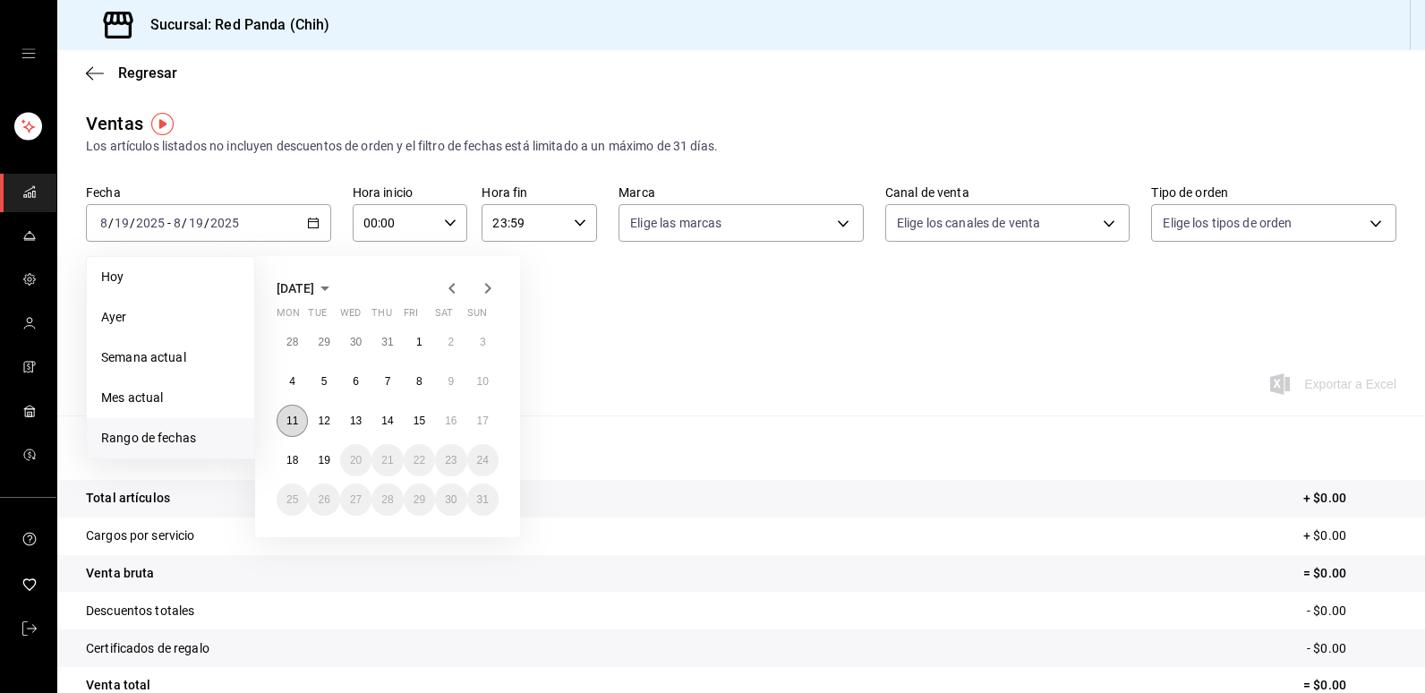
click at [298, 425] on button "11" at bounding box center [292, 420] width 31 height 32
click at [490, 427] on button "17" at bounding box center [482, 420] width 31 height 32
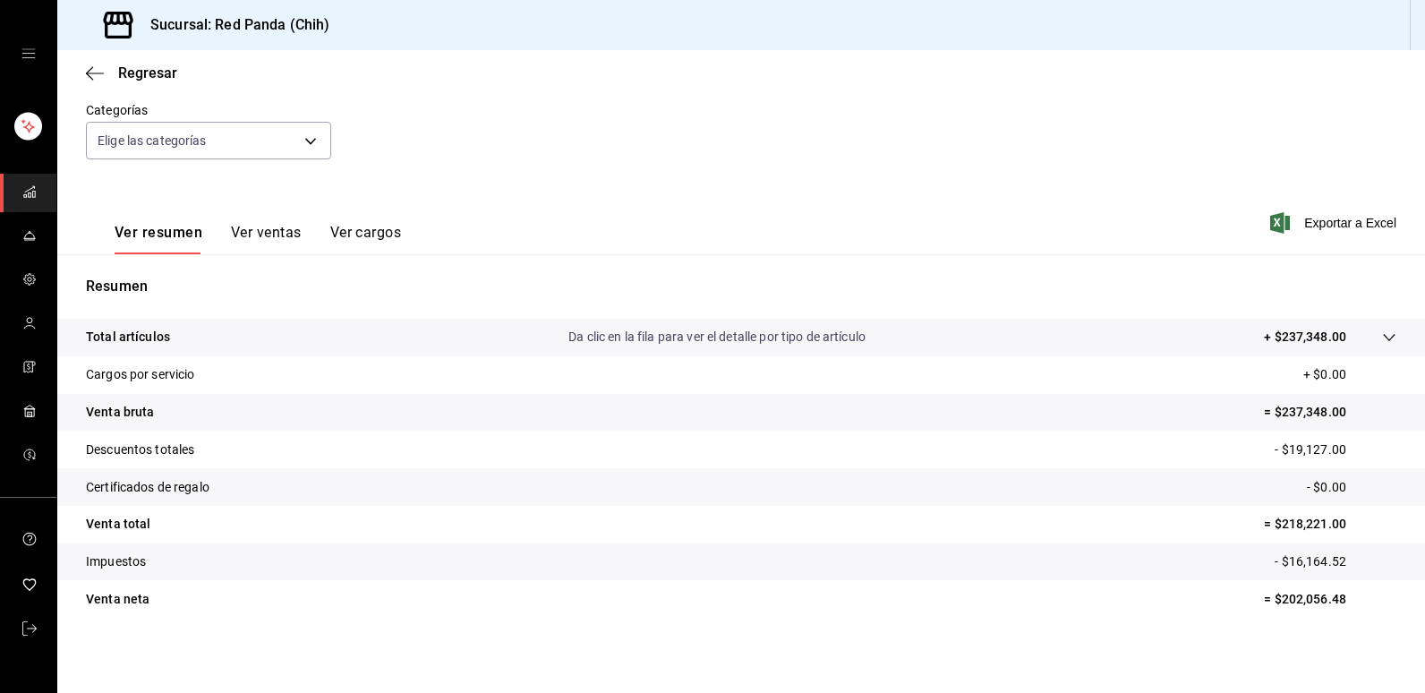
scroll to position [165, 0]
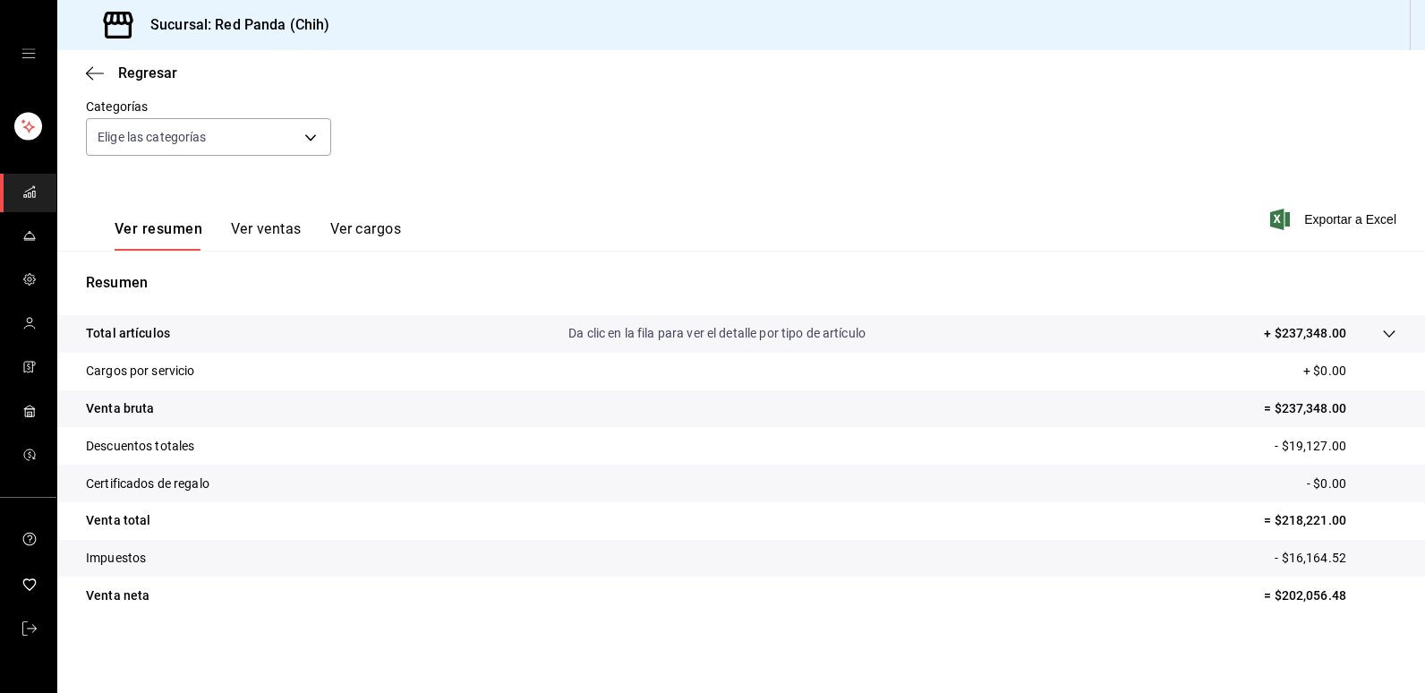
click at [265, 228] on button "Ver ventas" at bounding box center [266, 235] width 71 height 30
